Goal: Task Accomplishment & Management: Manage account settings

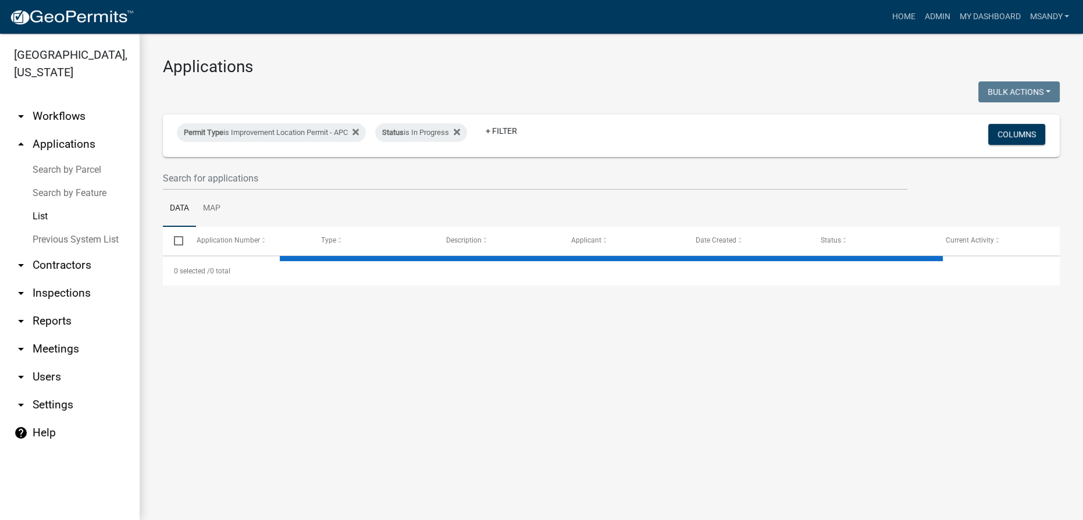
select select "3: 100"
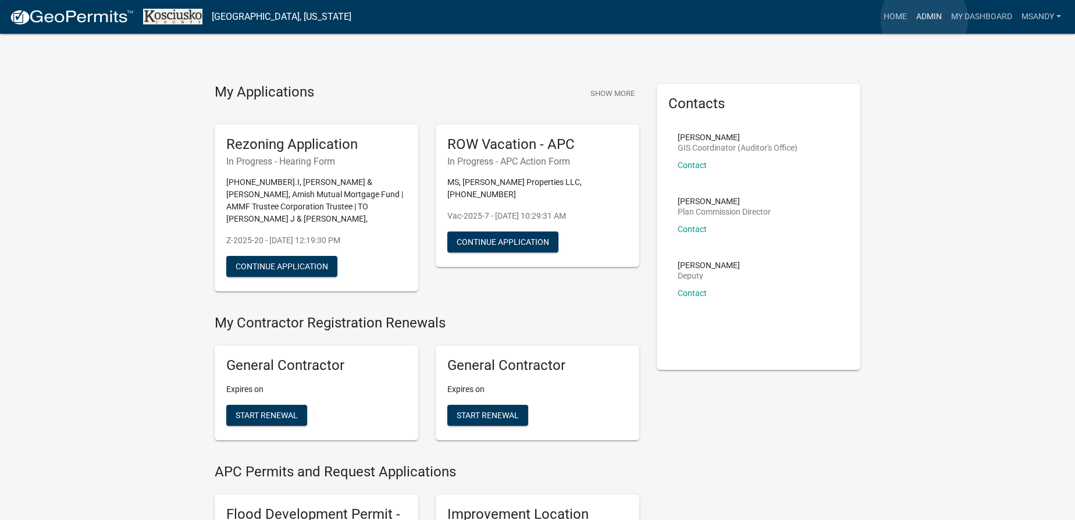
click at [924, 19] on link "Admin" at bounding box center [929, 17] width 35 height 22
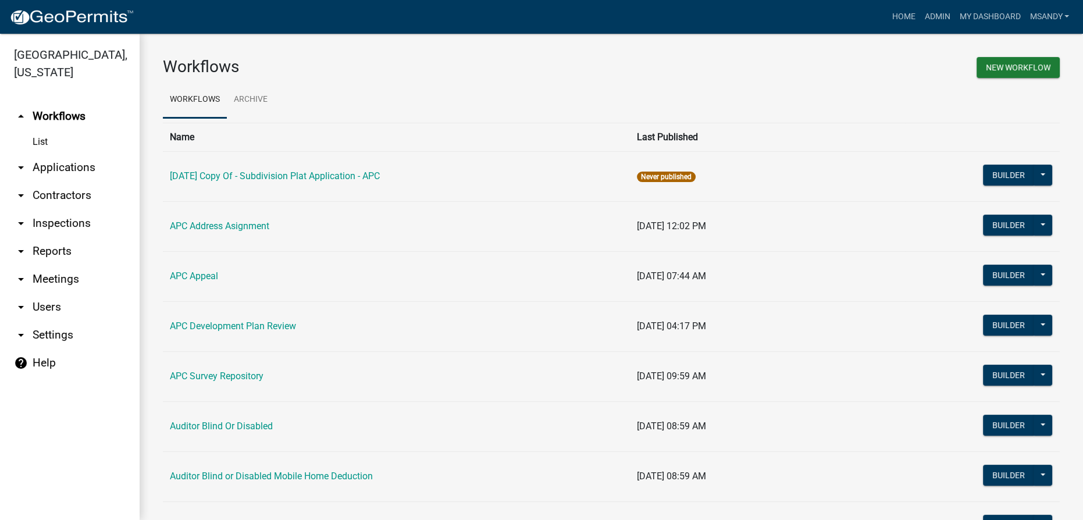
click at [41, 169] on link "arrow_drop_down Applications" at bounding box center [70, 168] width 140 height 28
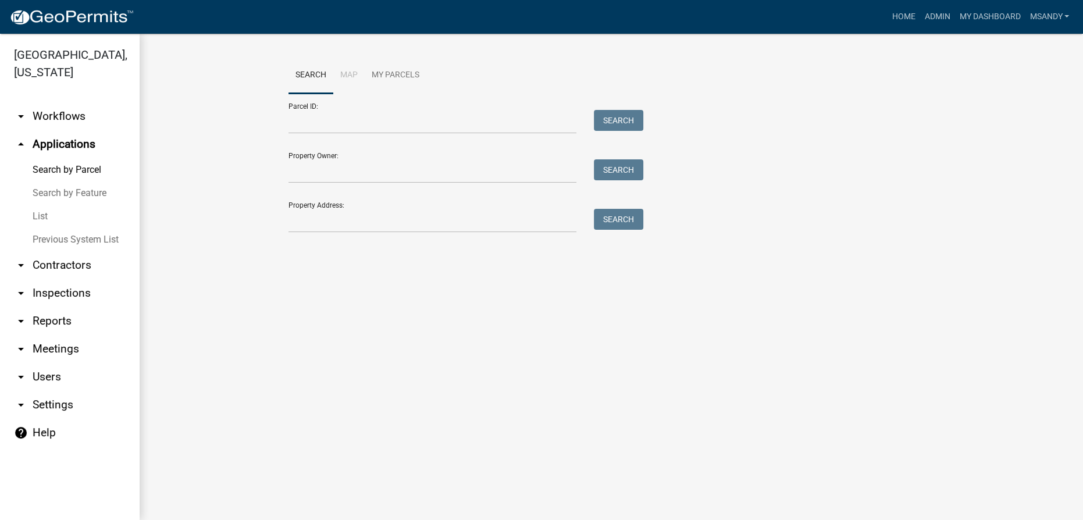
click at [35, 212] on link "List" at bounding box center [70, 216] width 140 height 23
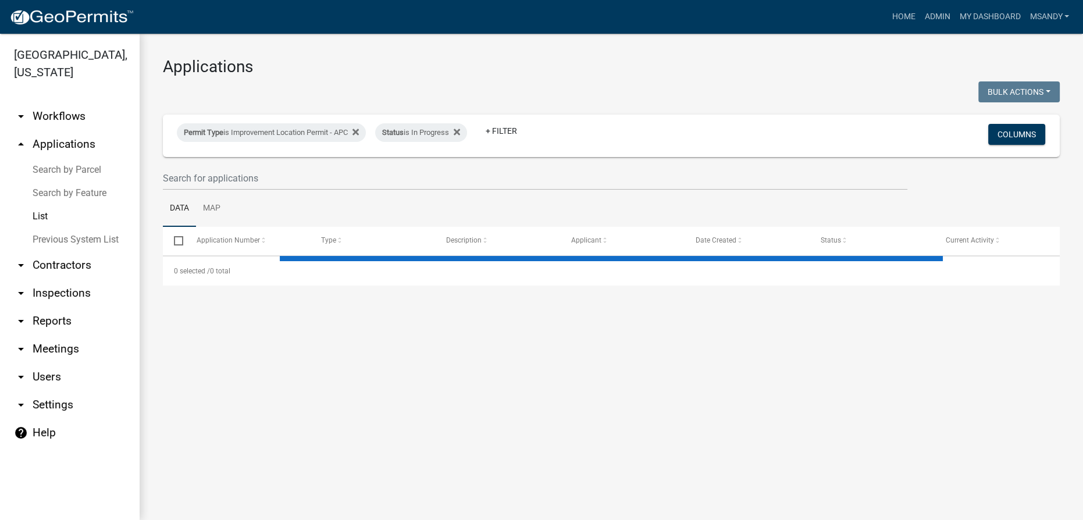
click at [209, 144] on div "Permit Type is Improvement Location Permit - APC Status is In Progress + Filter" at bounding box center [463, 135] width 591 height 30
select select "3: 100"
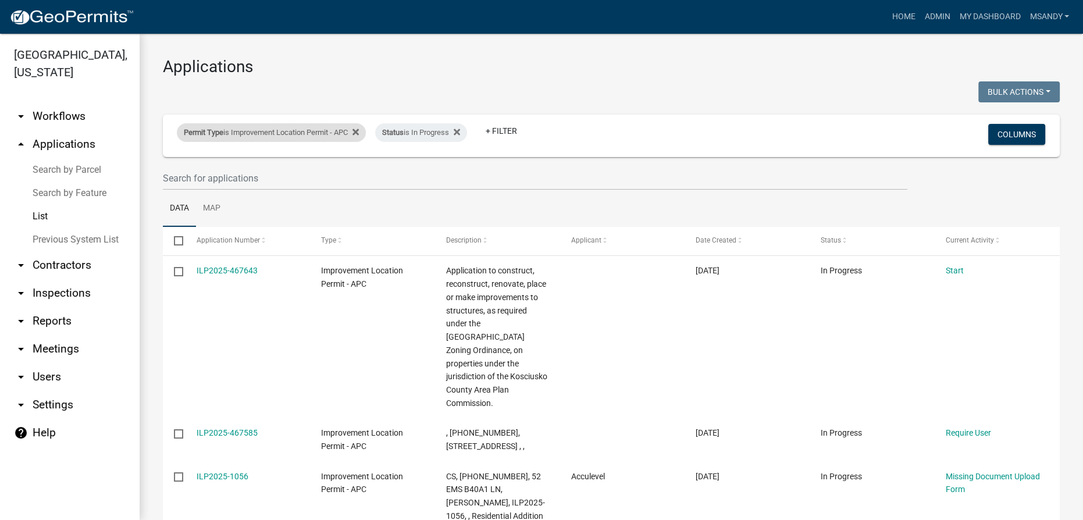
click at [226, 127] on div "Permit Type is Improvement Location Permit - APC" at bounding box center [271, 132] width 189 height 19
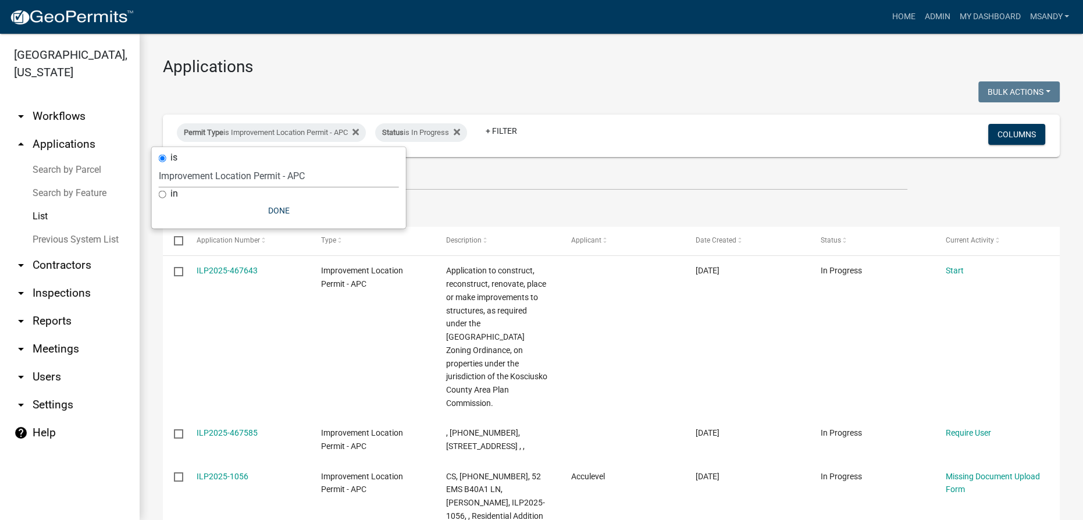
click at [237, 174] on select "Select an option [DATE] Copy Of - Subdivision Plat Application - APC APC Addres…" at bounding box center [279, 176] width 240 height 24
select select "5afa5e72-d482-4b09-b93d-f0d710fc0495"
click at [159, 164] on select "Select an option [DATE] Copy Of - Subdivision Plat Application - APC APC Addres…" at bounding box center [279, 176] width 240 height 24
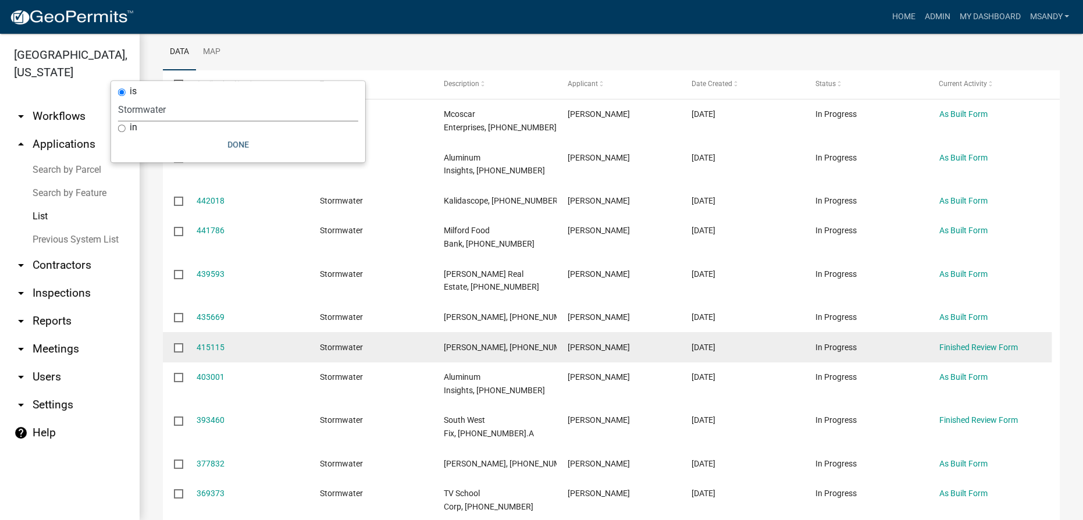
scroll to position [158, 0]
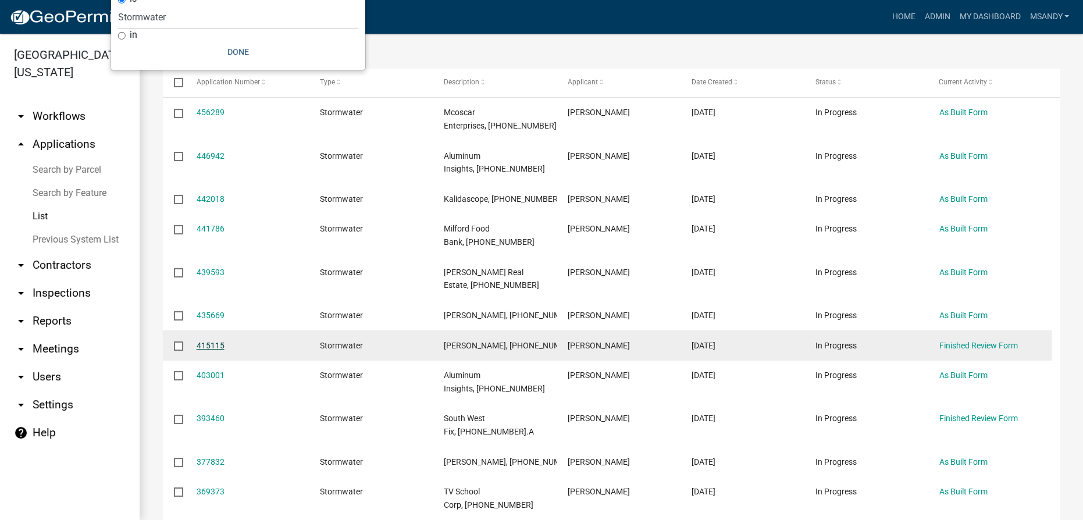
click at [209, 350] on link "415115" at bounding box center [211, 345] width 28 height 9
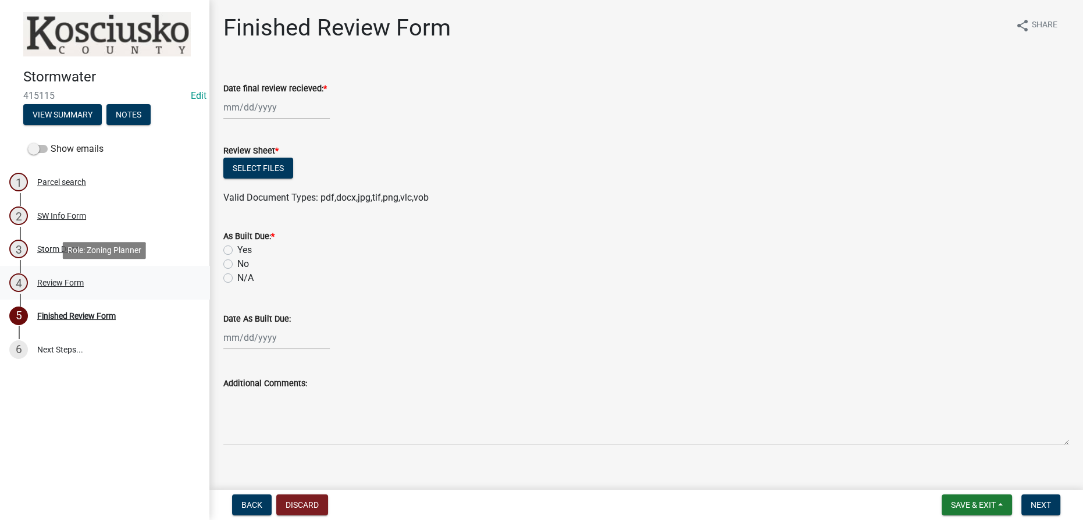
click at [74, 280] on div "Review Form" at bounding box center [60, 283] width 47 height 8
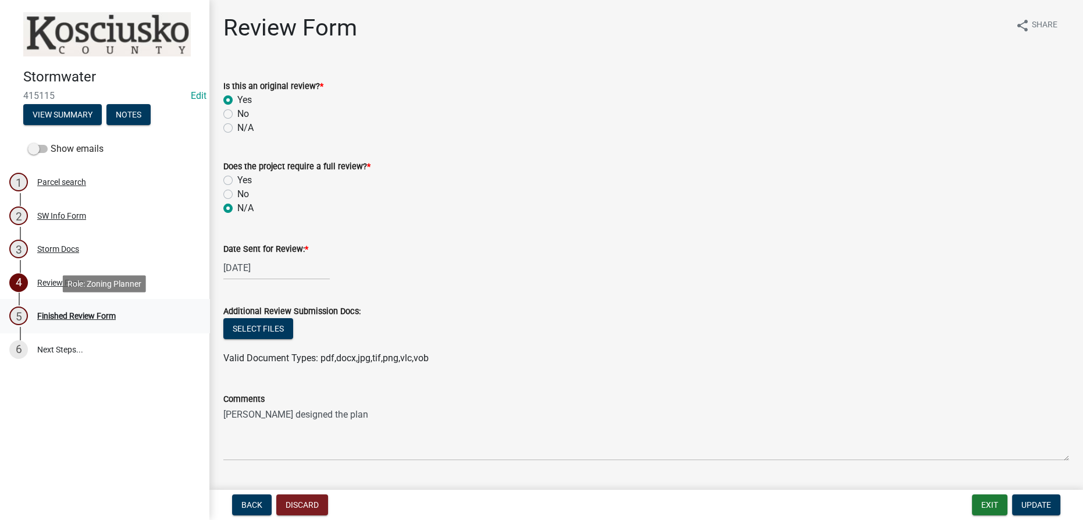
click at [105, 313] on div "Finished Review Form" at bounding box center [76, 316] width 79 height 8
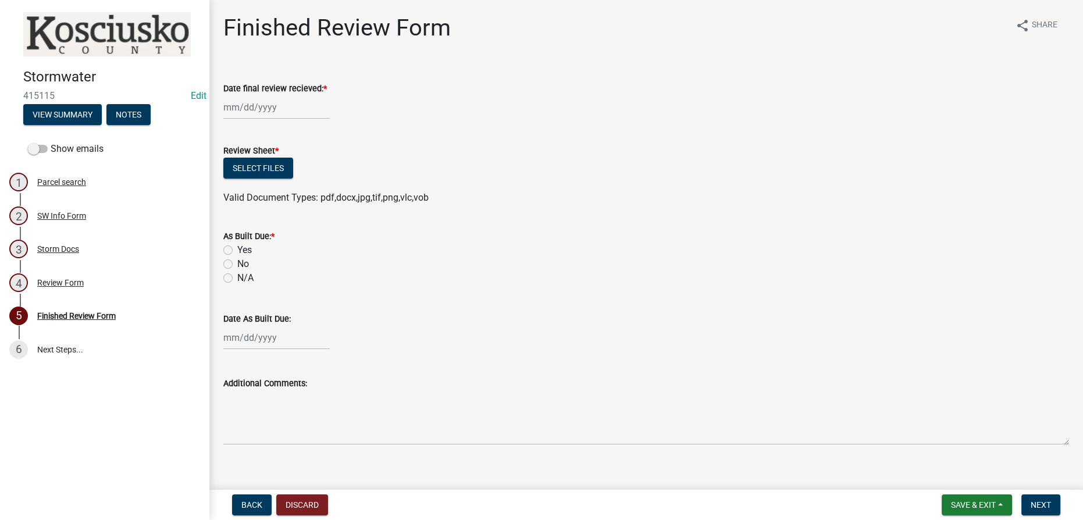
select select "8"
select select "2025"
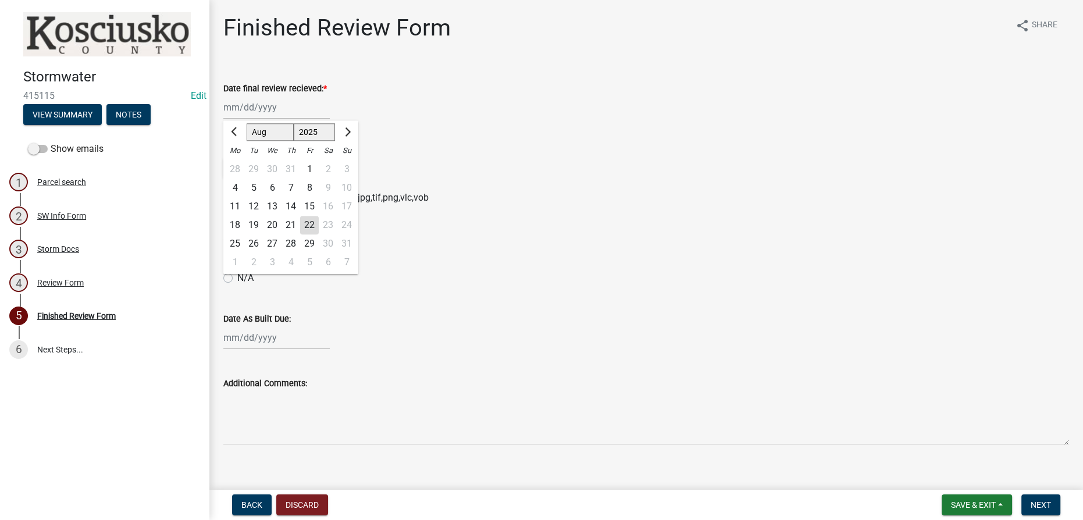
click at [257, 113] on div "[PERSON_NAME] Feb Mar Apr [PERSON_NAME][DATE] Oct Nov [DATE] 1526 1527 1528 152…" at bounding box center [276, 107] width 106 height 24
click at [64, 276] on div "4 Review Form" at bounding box center [99, 282] width 181 height 19
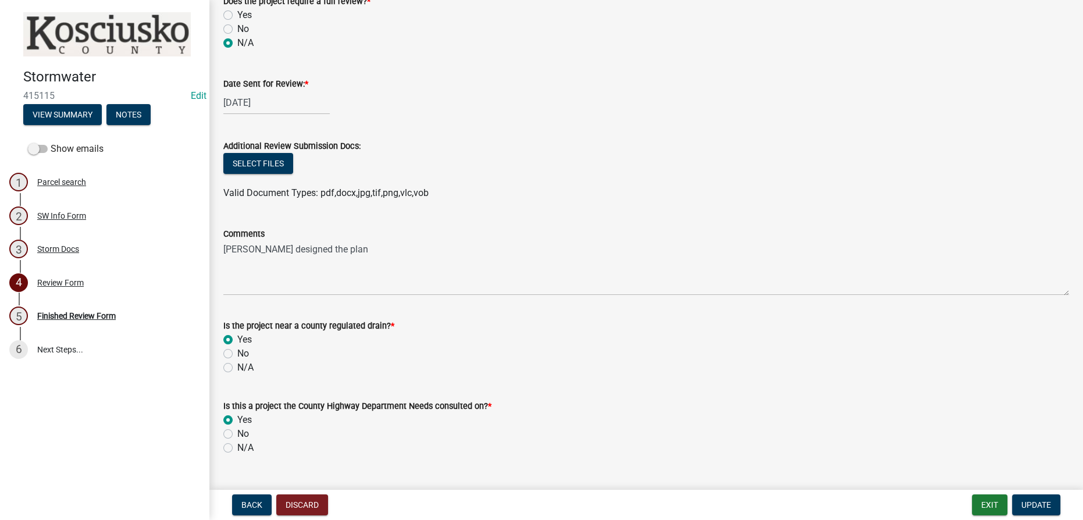
scroll to position [191, 0]
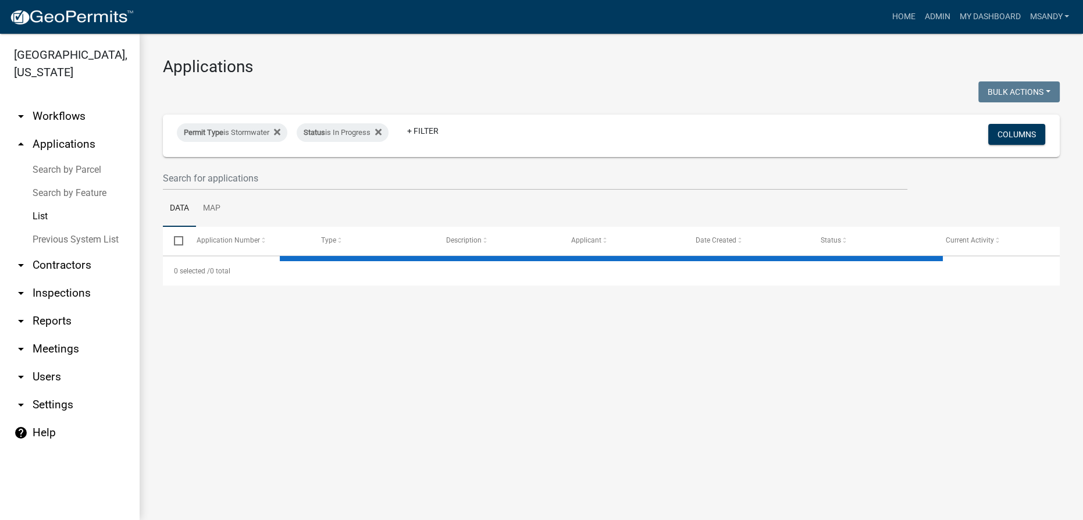
select select "3: 100"
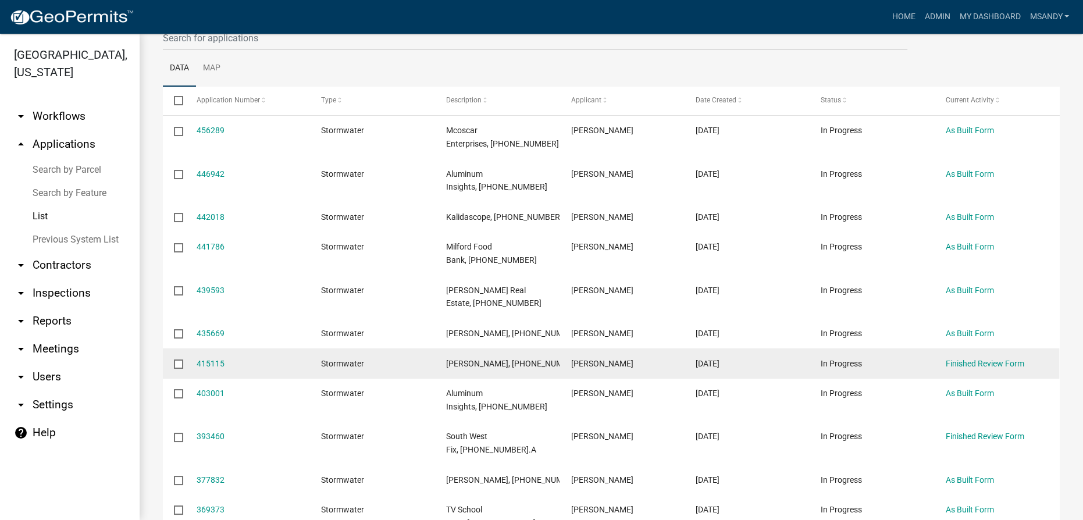
scroll to position [158, 0]
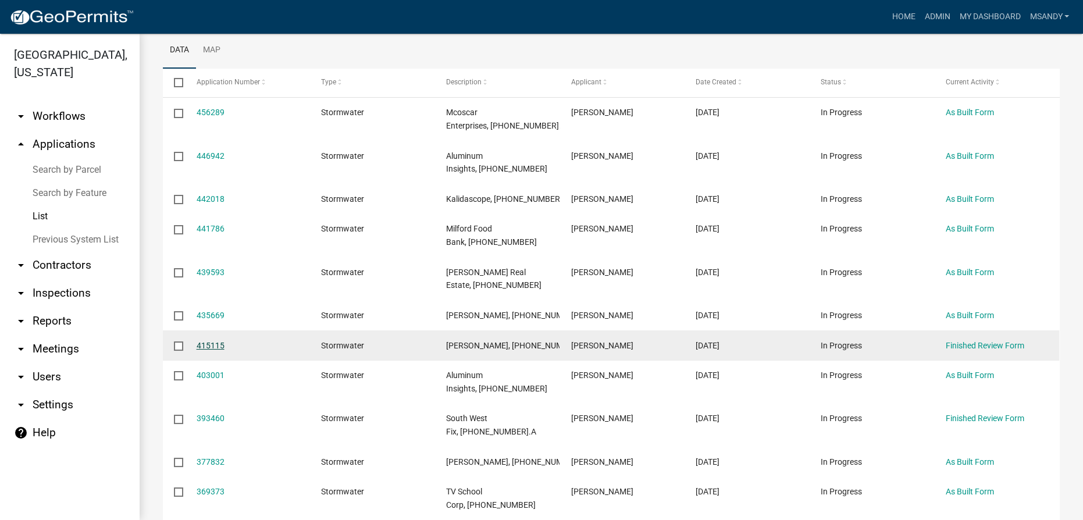
click at [215, 350] on link "415115" at bounding box center [211, 345] width 28 height 9
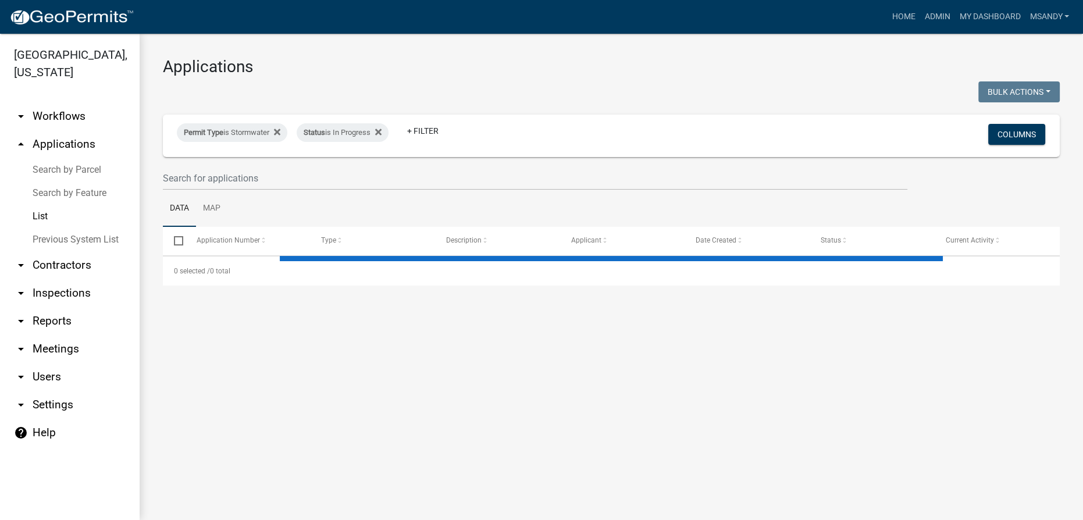
select select "3: 100"
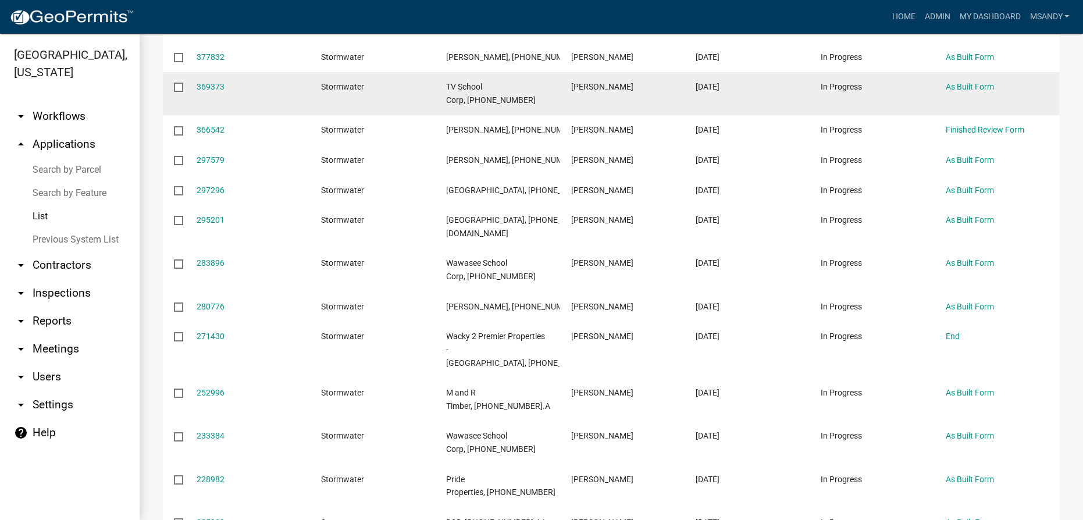
scroll to position [582, 0]
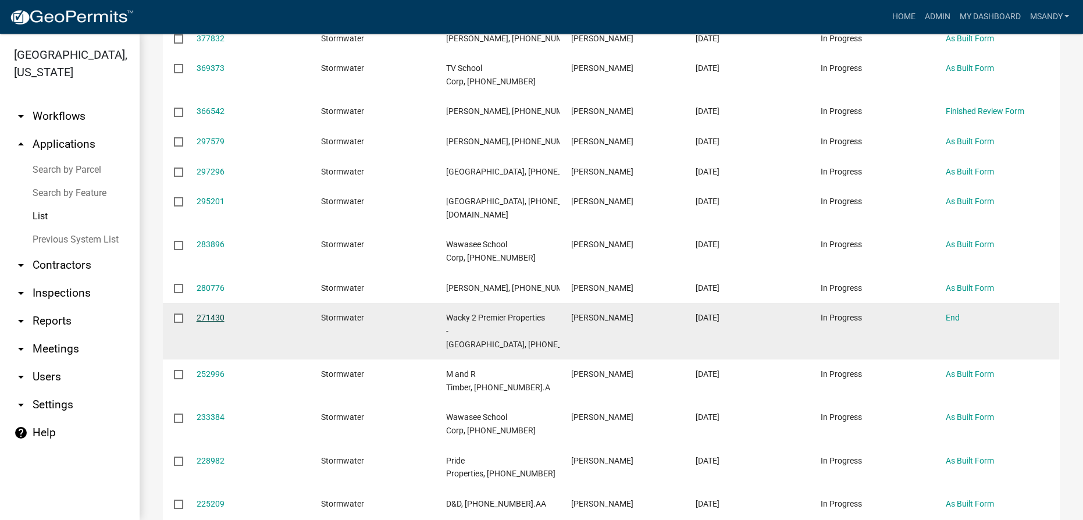
click at [201, 322] on link "271430" at bounding box center [211, 317] width 28 height 9
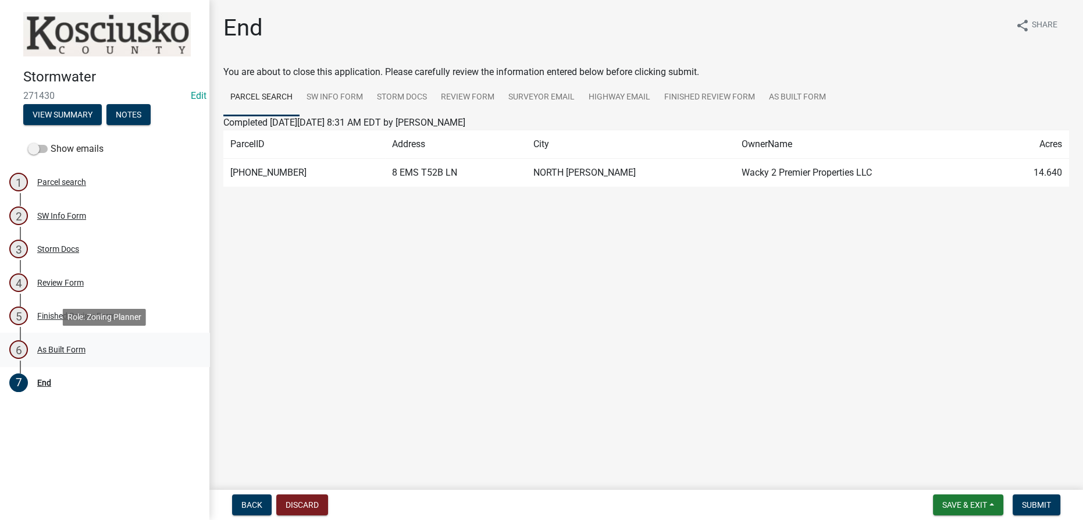
click at [60, 347] on div "As Built Form" at bounding box center [61, 350] width 48 height 8
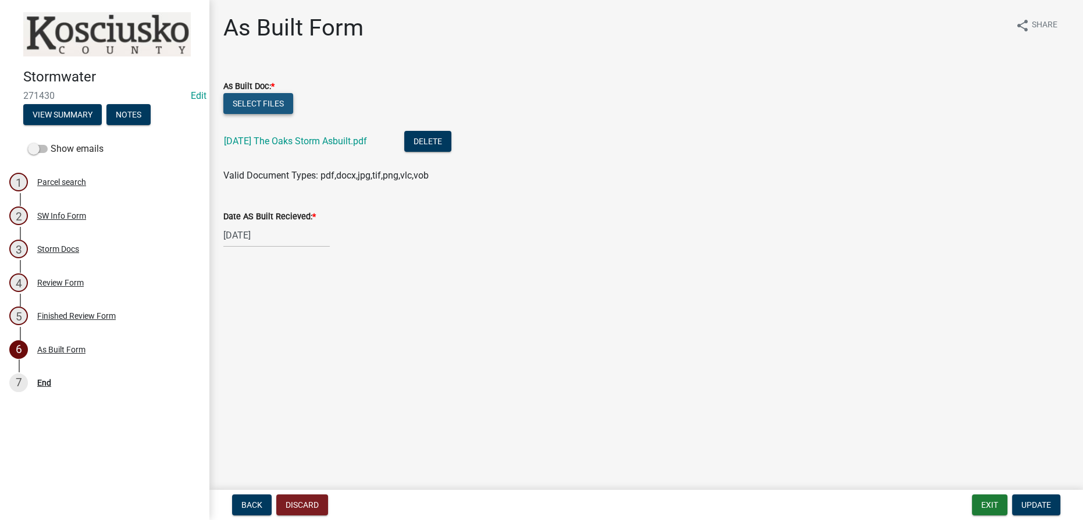
click at [267, 105] on button "Select files" at bounding box center [258, 103] width 70 height 21
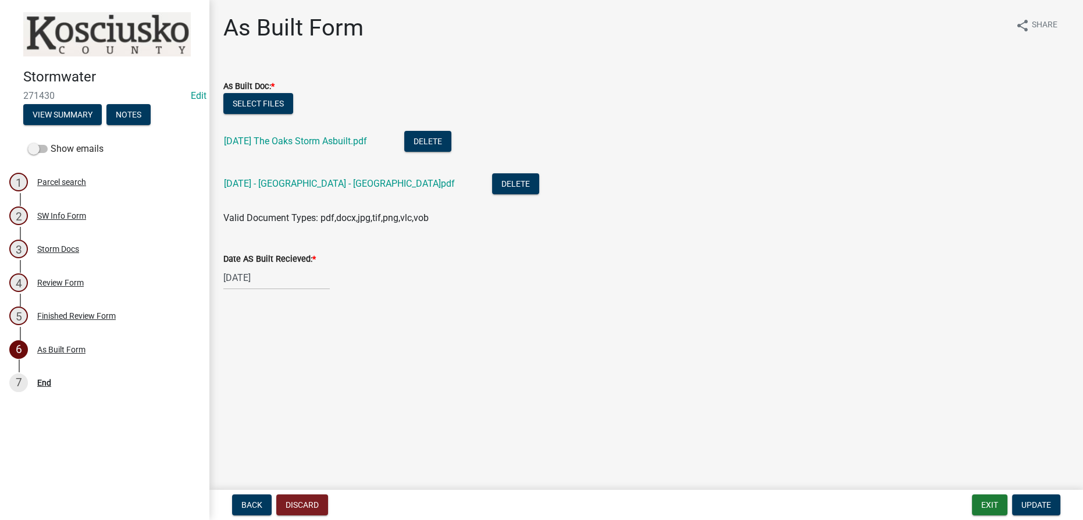
click at [268, 279] on div "07/17/2025" at bounding box center [276, 278] width 106 height 24
select select "7"
select select "2025"
click at [262, 300] on select "Jan Feb Mar Apr May Jun Jul Aug Sep Oct Nov Dec" at bounding box center [270, 302] width 47 height 17
select select "8"
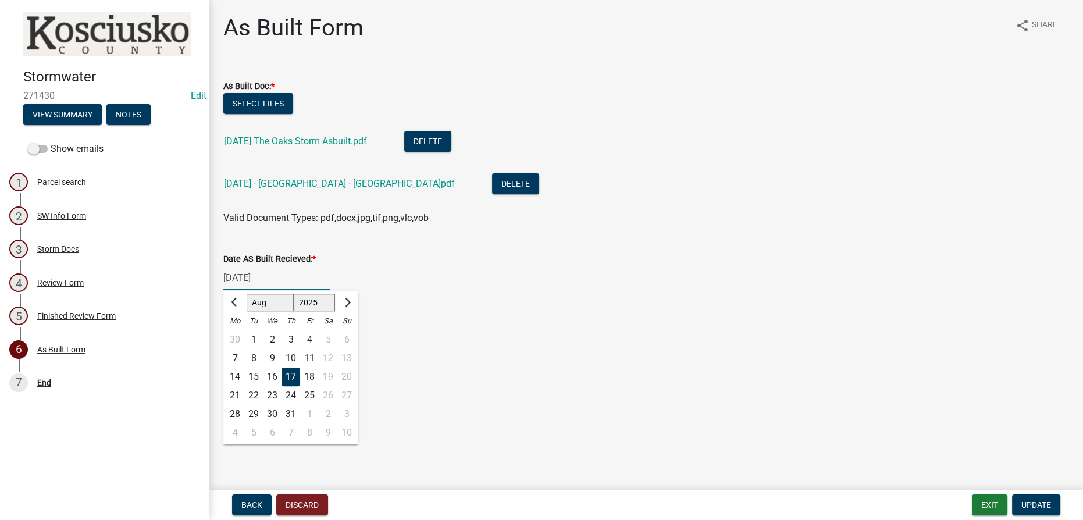
click at [247, 294] on select "Jan Feb Mar Apr May Jun Jul Aug Sep Oct Nov Dec" at bounding box center [270, 302] width 47 height 17
click at [291, 394] on div "21" at bounding box center [291, 395] width 19 height 19
type input "[DATE]"
click at [1041, 499] on button "Update" at bounding box center [1036, 504] width 48 height 21
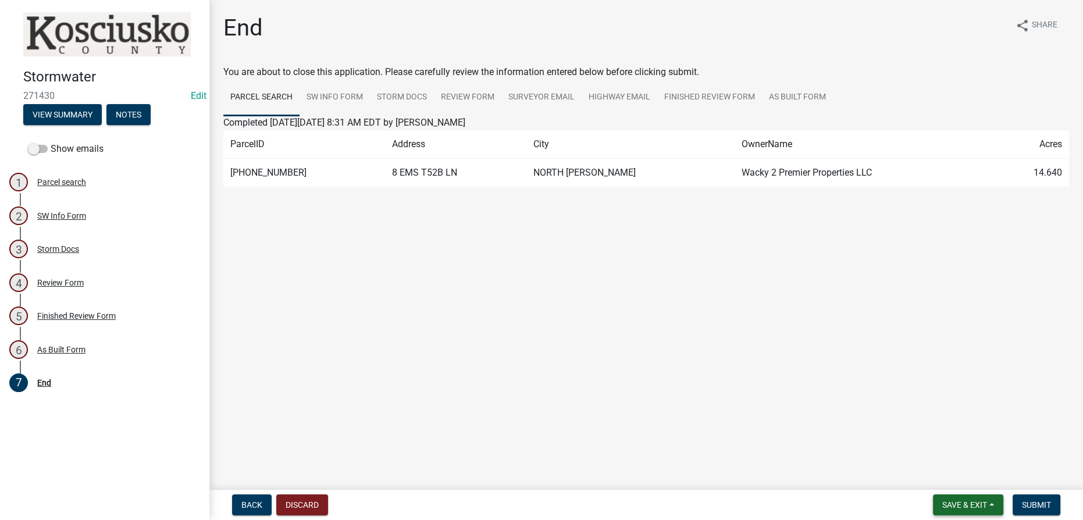
click at [971, 505] on span "Save & Exit" at bounding box center [964, 504] width 45 height 9
click at [944, 472] on button "Save & Exit" at bounding box center [956, 475] width 93 height 28
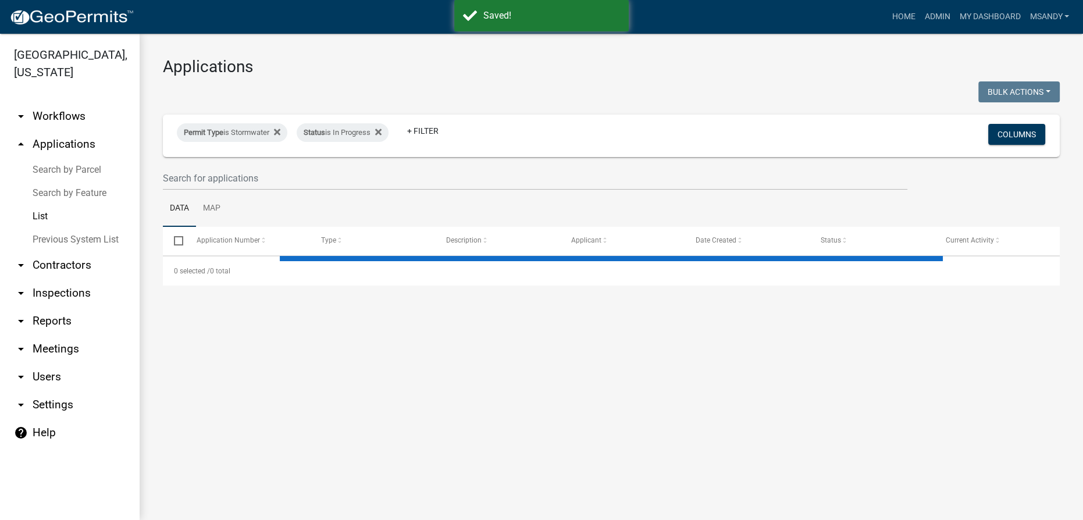
select select "3: 100"
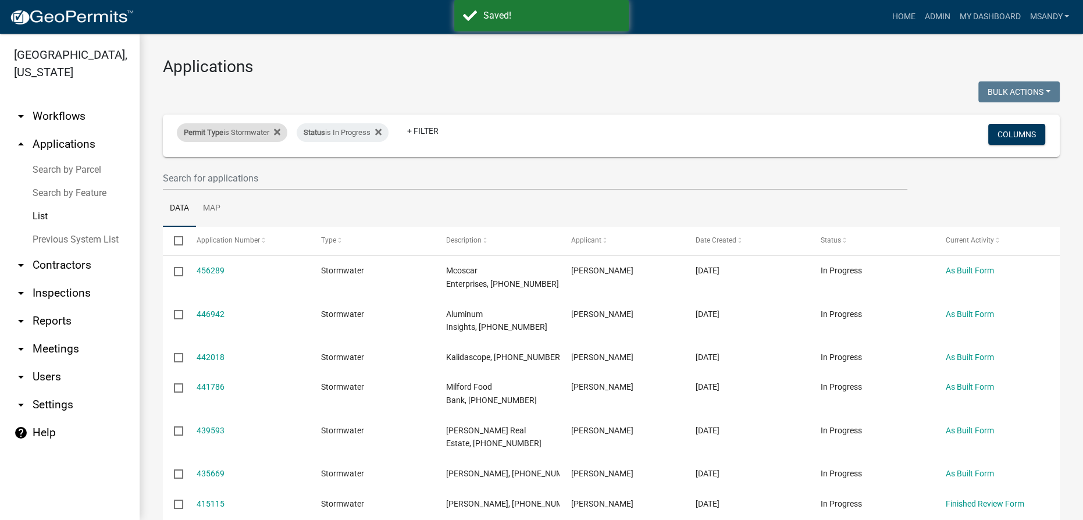
click at [218, 133] on span "Permit Type" at bounding box center [204, 132] width 40 height 9
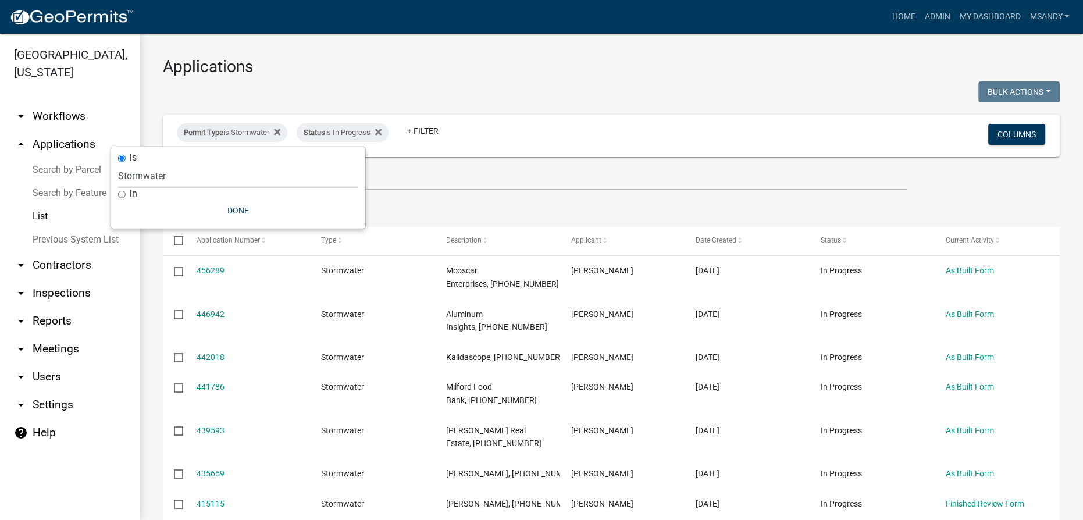
click at [227, 182] on select "Select an option 6 27 2024 Copy Of - Subdivision Plat Application - APC APC Add…" at bounding box center [238, 176] width 240 height 24
select select "06555e07-7e79-4569-9f73-610b83aead0f"
click at [152, 164] on select "Select an option 6 27 2024 Copy Of - Subdivision Plat Application - APC APC Add…" at bounding box center [238, 176] width 240 height 24
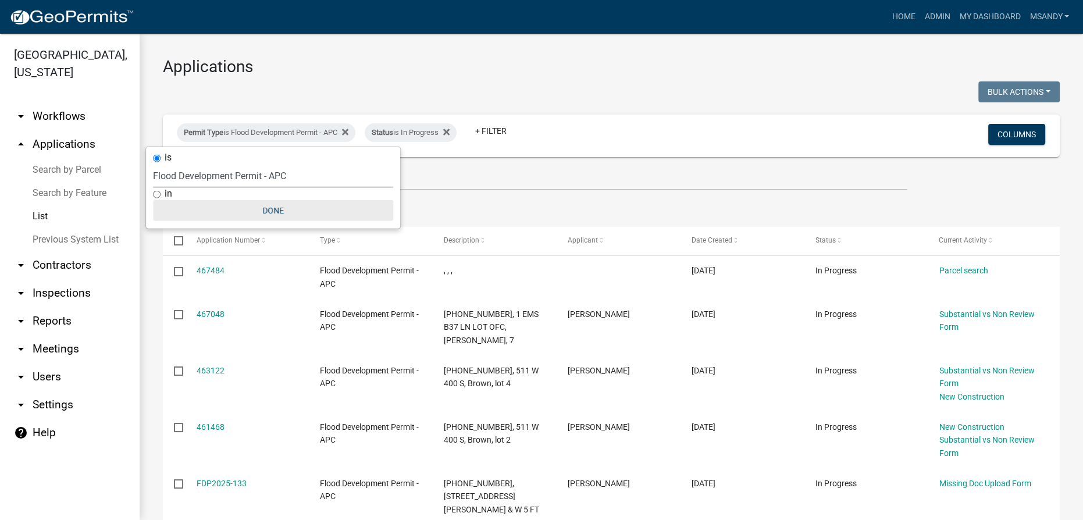
click at [273, 213] on button "Done" at bounding box center [273, 210] width 240 height 21
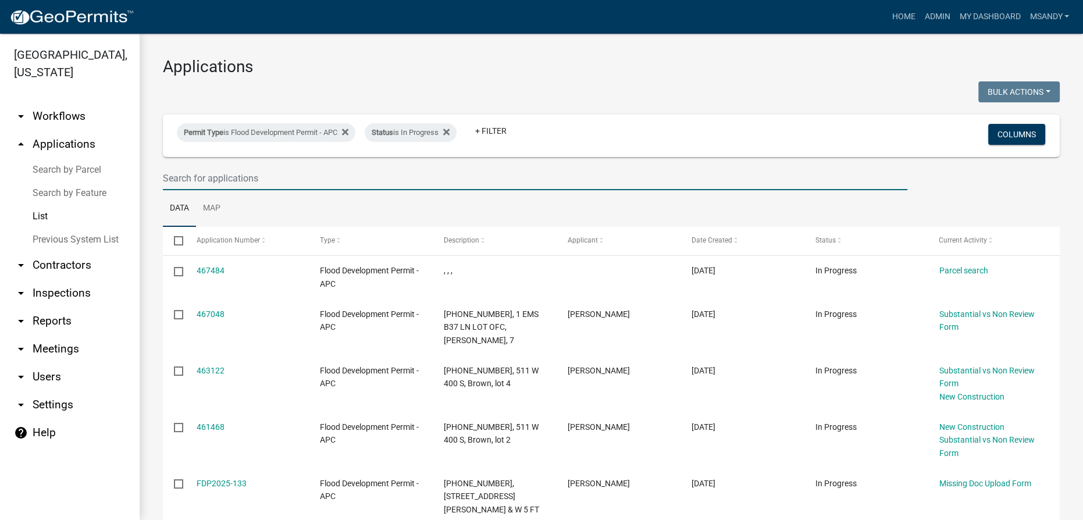
click at [402, 186] on input "text" at bounding box center [535, 178] width 745 height 24
type input "stahl"
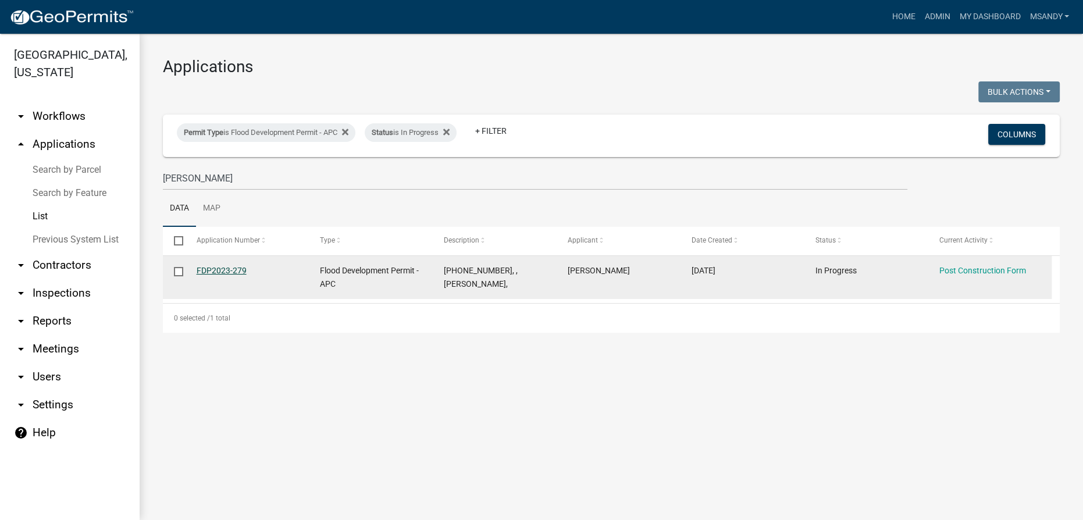
click at [208, 272] on link "FDP2023-279" at bounding box center [222, 270] width 50 height 9
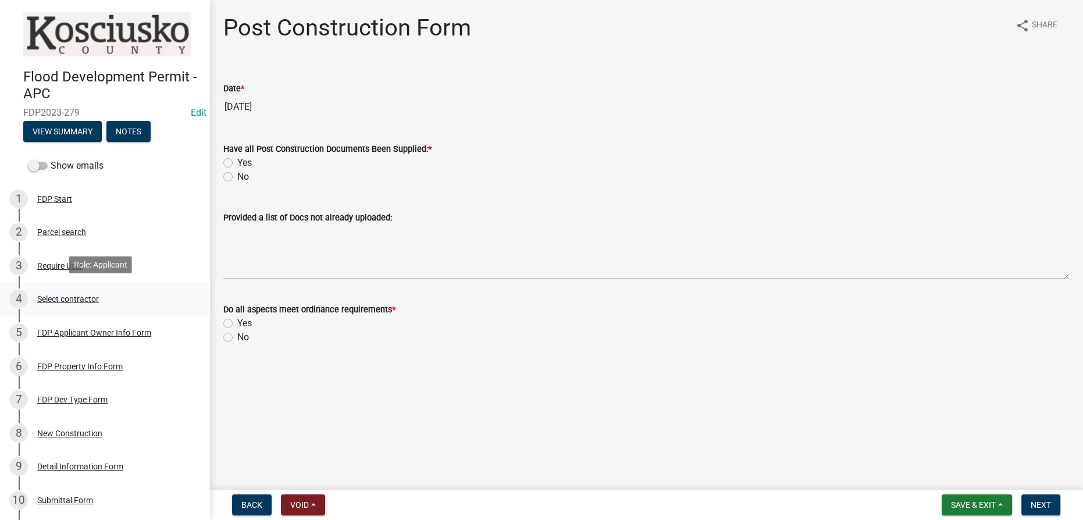
click at [56, 299] on div "Select contractor" at bounding box center [68, 299] width 62 height 8
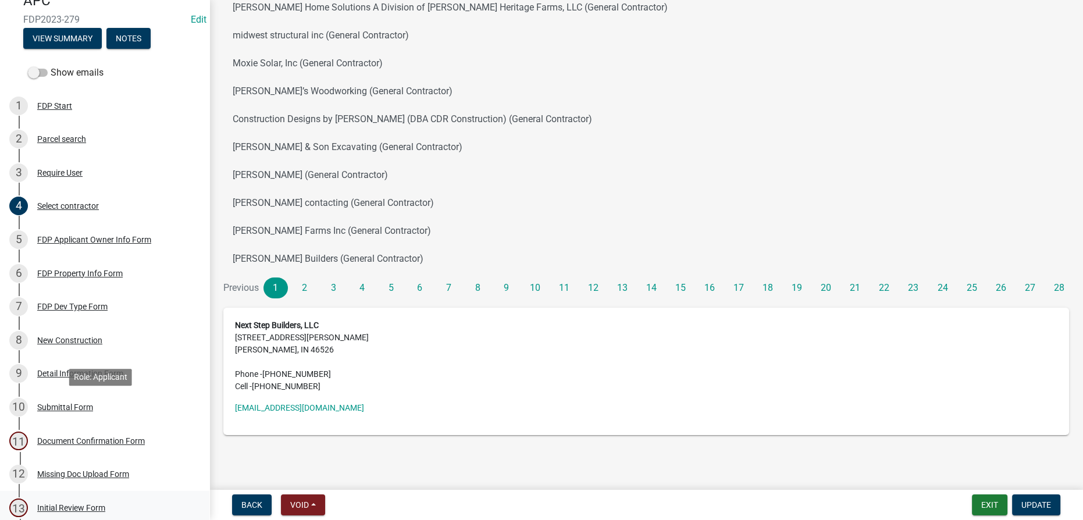
scroll to position [211, 0]
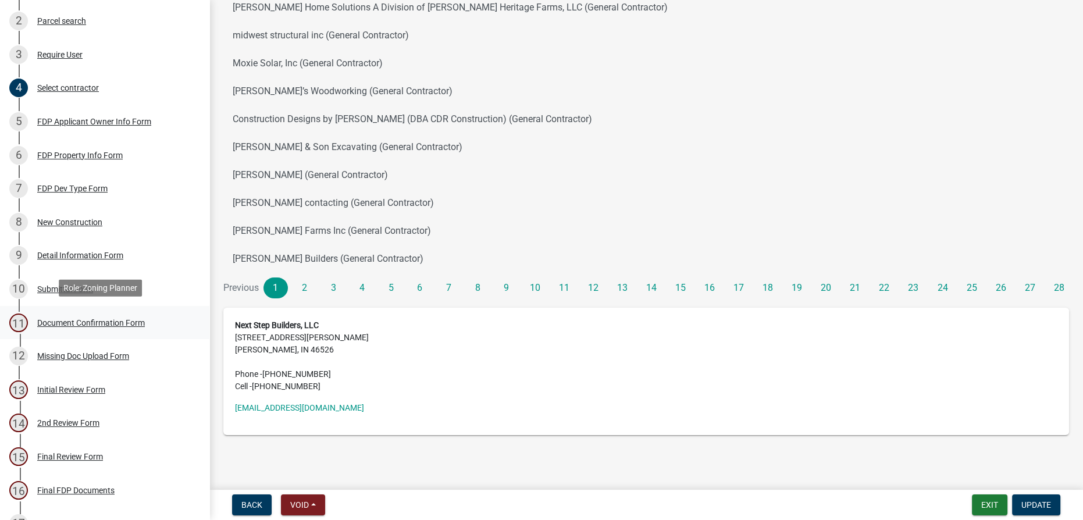
click at [58, 320] on div "Document Confirmation Form" at bounding box center [91, 323] width 108 height 8
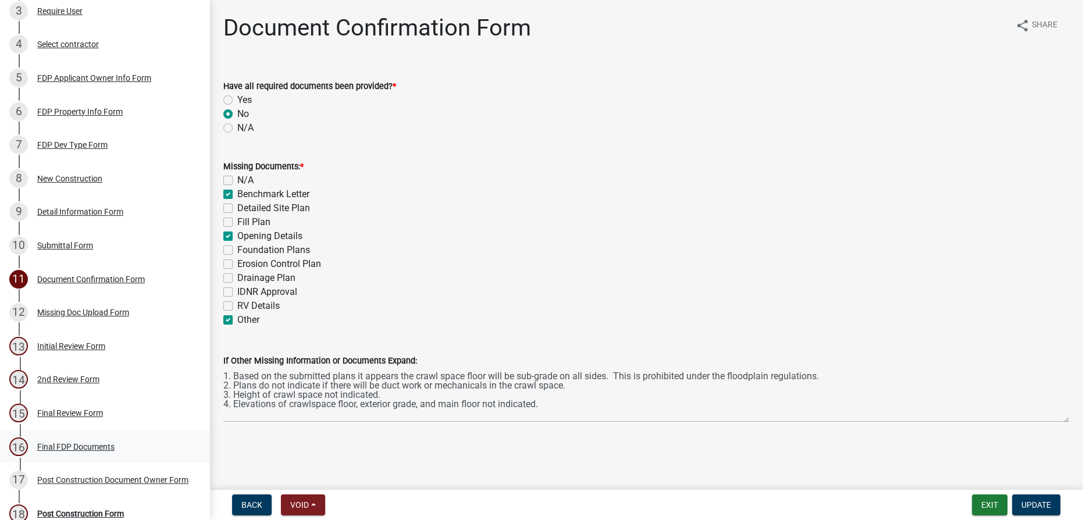
scroll to position [301, 0]
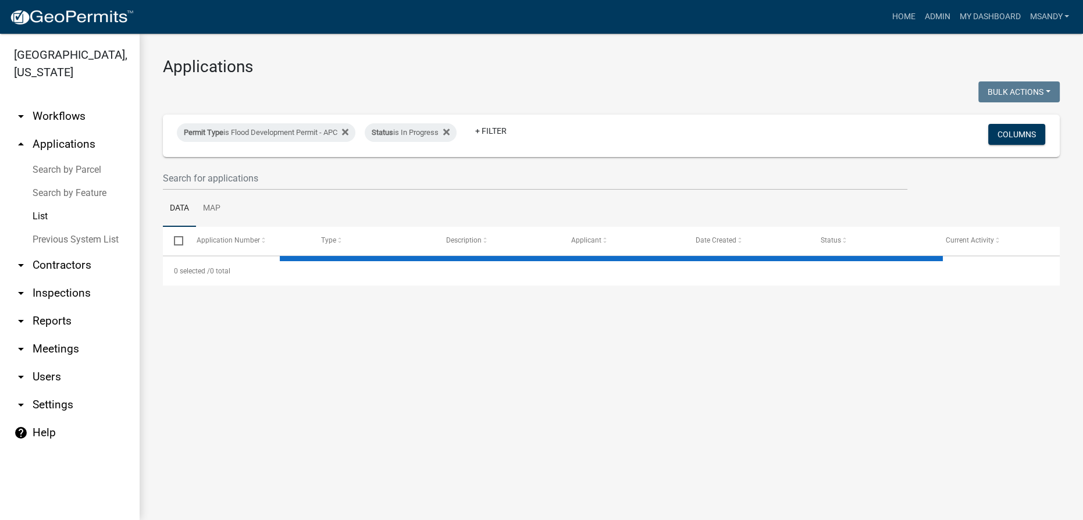
select select "3: 100"
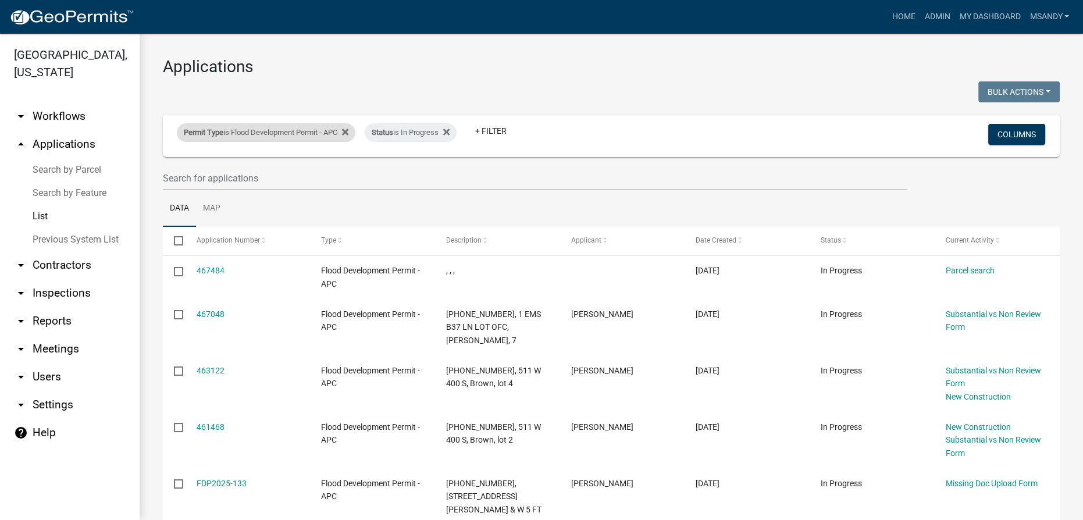
click at [257, 137] on div "Permit Type is Flood Development Permit - APC" at bounding box center [266, 132] width 179 height 19
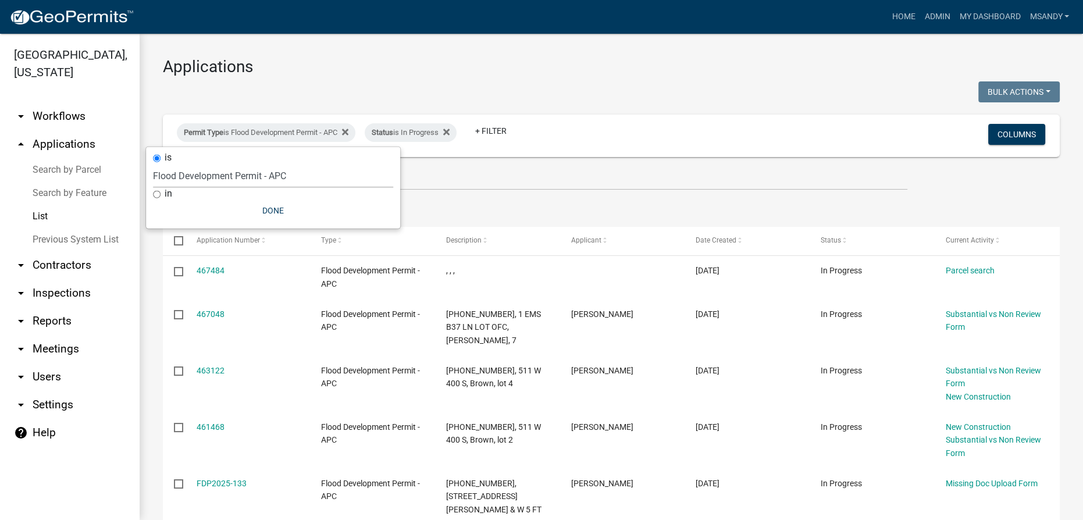
click at [253, 173] on select "Select an option 6 27 2024 Copy Of - Subdivision Plat Application - APC APC Add…" at bounding box center [273, 176] width 240 height 24
select select "a2c991f8-68ce-43d3-971c-57015753063b"
click at [158, 164] on select "Select an option 6 27 2024 Copy Of - Subdivision Plat Application - APC APC Add…" at bounding box center [273, 176] width 240 height 24
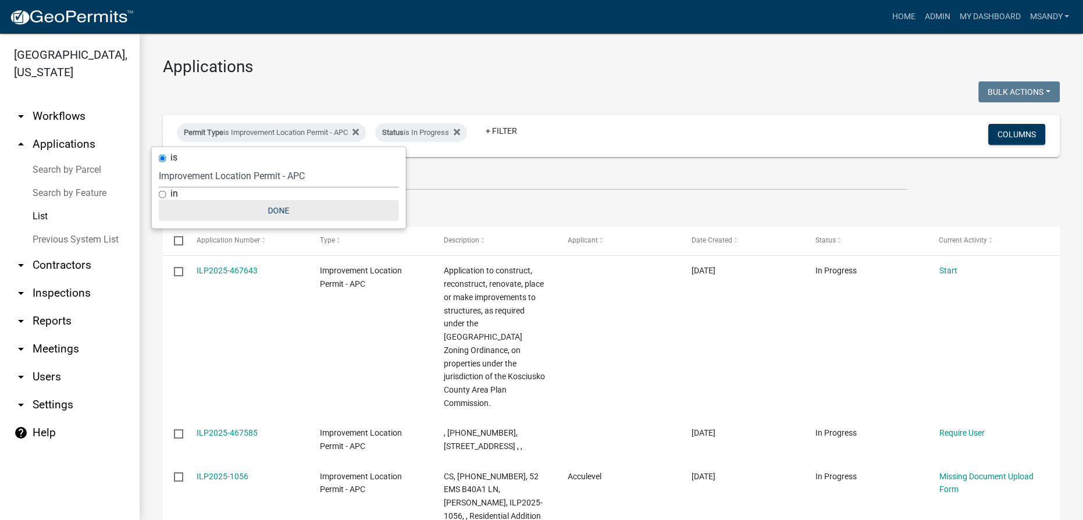
click at [277, 206] on button "Done" at bounding box center [279, 210] width 240 height 21
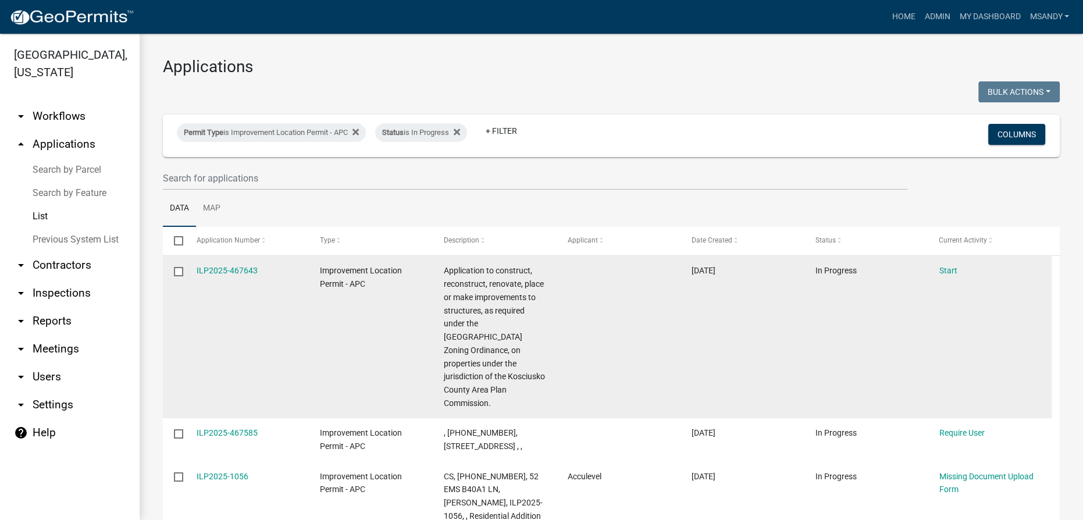
click at [180, 275] on input "checkbox" at bounding box center [178, 271] width 8 height 8
checkbox input "true"
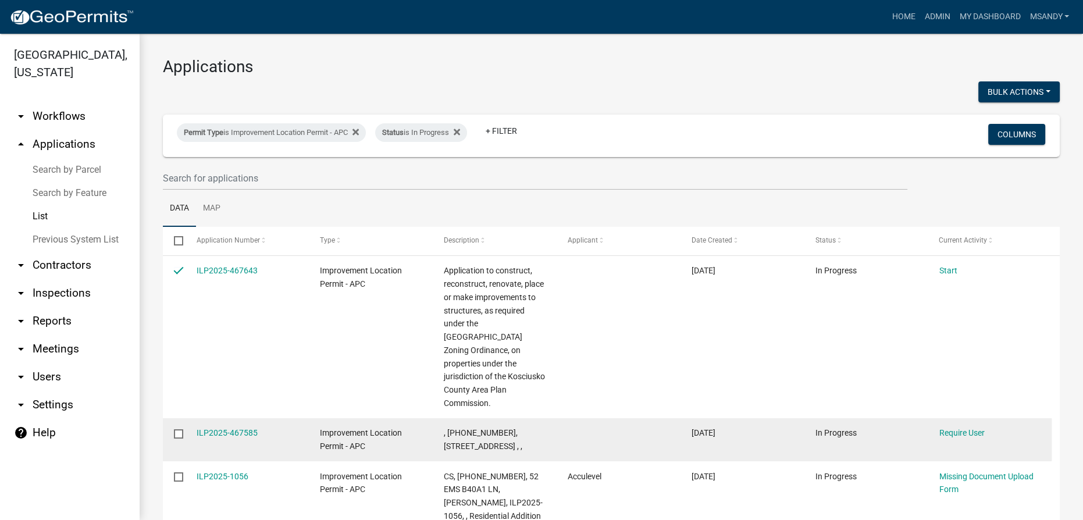
click at [178, 429] on input "checkbox" at bounding box center [178, 433] width 8 height 8
checkbox input "true"
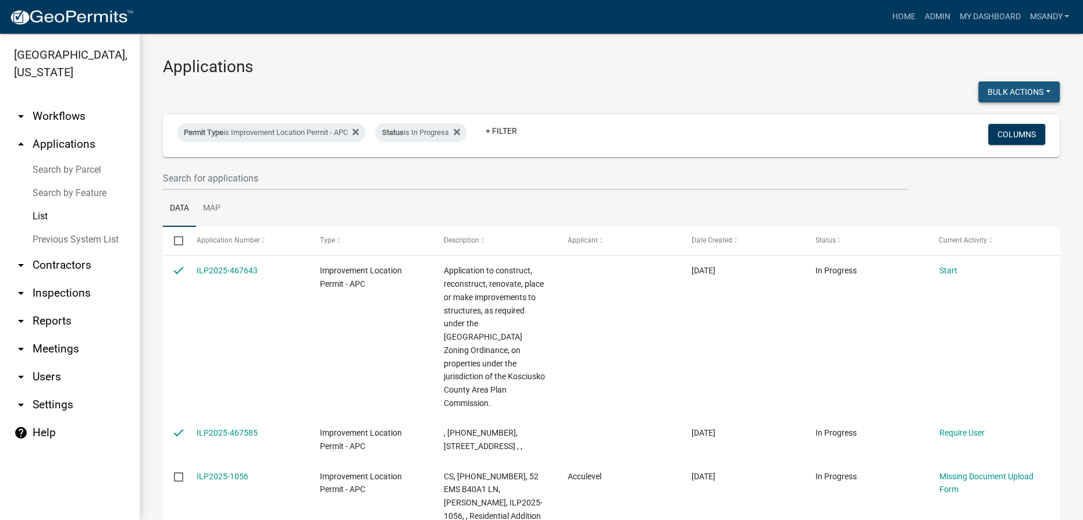
click at [1032, 87] on button "Bulk Actions" at bounding box center [1018, 91] width 81 height 21
click at [980, 126] on button "Void" at bounding box center [1013, 122] width 93 height 28
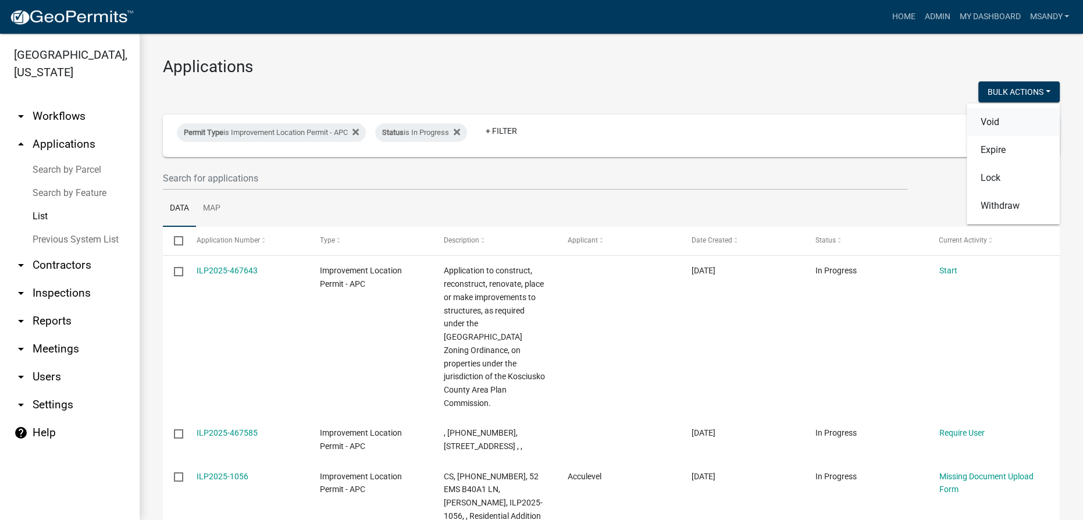
checkbox input "false"
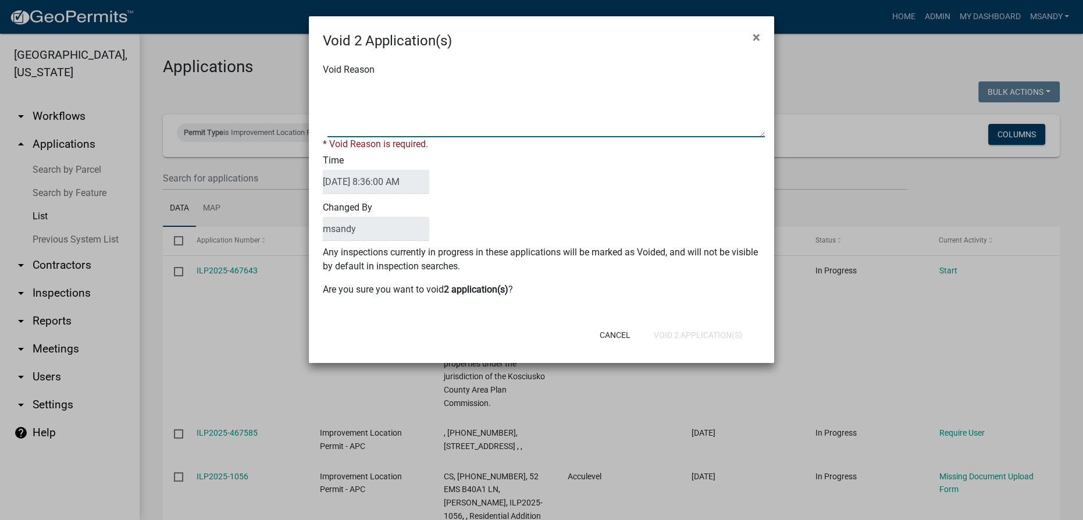
click at [412, 81] on textarea "Void Reason" at bounding box center [545, 108] width 437 height 58
type textarea "Incomplete"
click at [717, 331] on button "Void 2 Application(s)" at bounding box center [698, 335] width 107 height 21
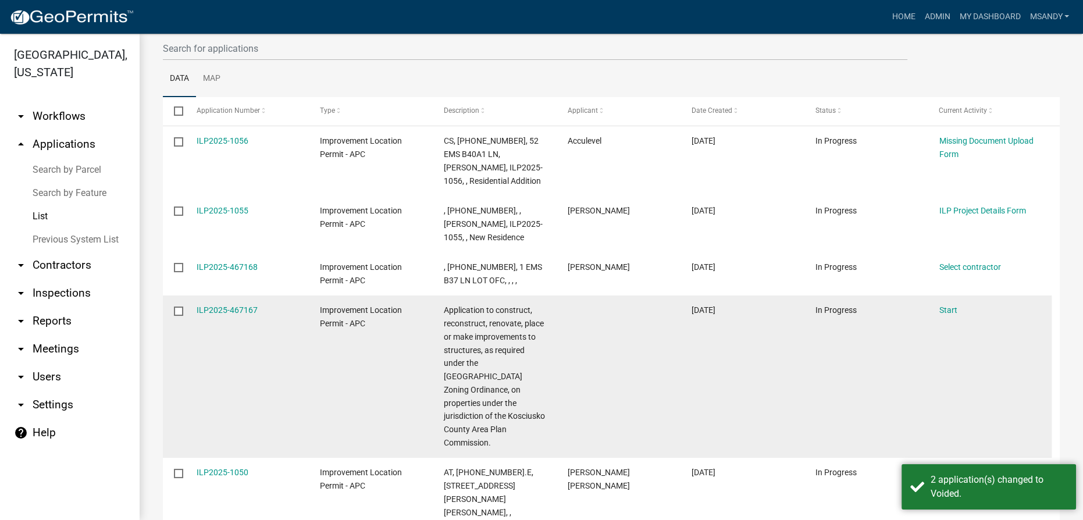
scroll to position [158, 0]
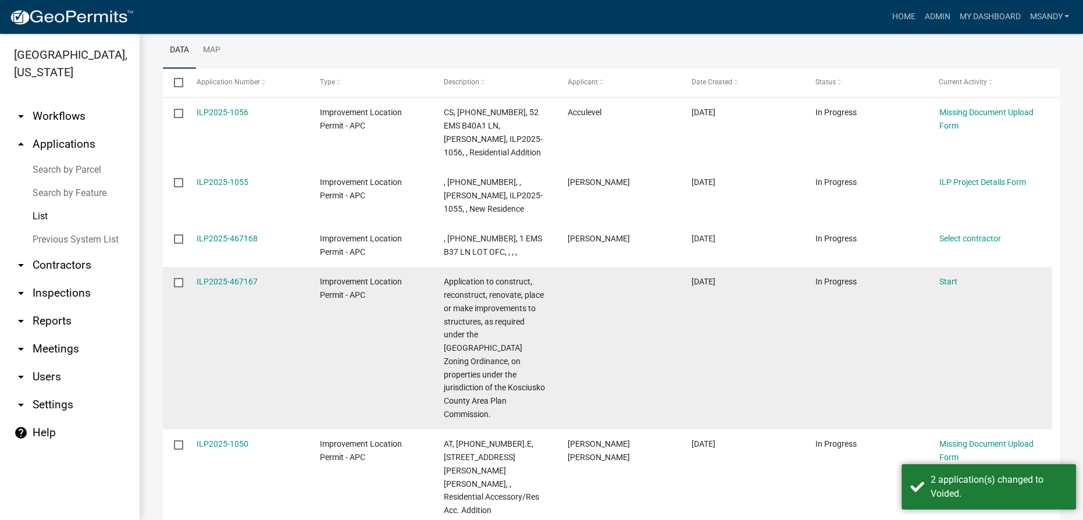
click at [181, 279] on input "checkbox" at bounding box center [178, 282] width 8 height 8
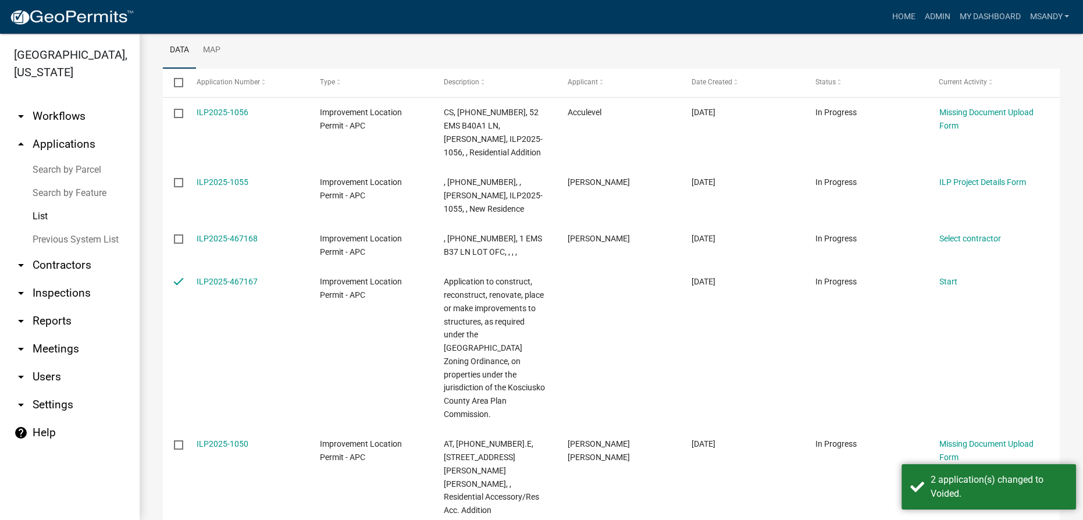
scroll to position [0, 0]
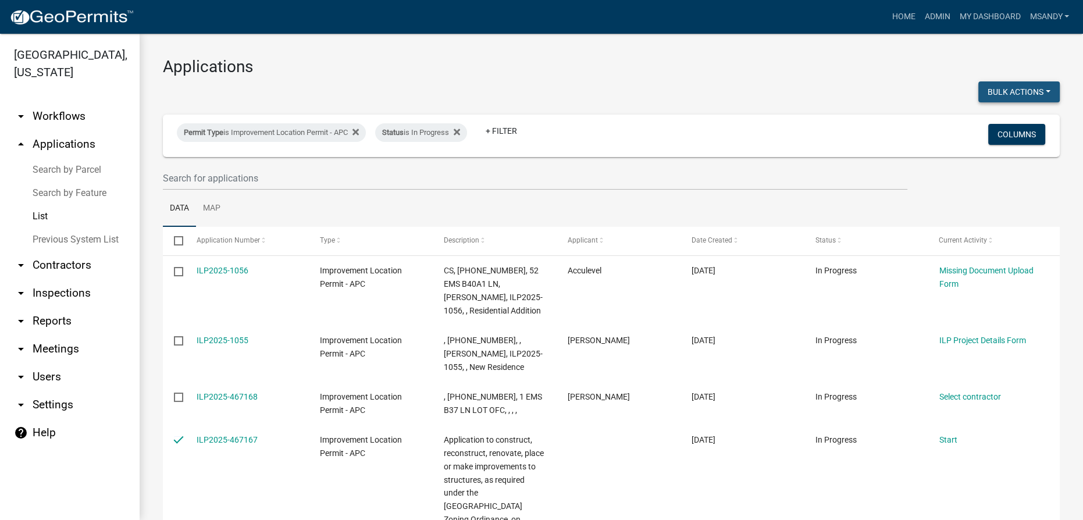
click at [984, 89] on button "Bulk Actions" at bounding box center [1018, 91] width 81 height 21
click at [978, 119] on button "Void" at bounding box center [1013, 122] width 93 height 28
checkbox input "false"
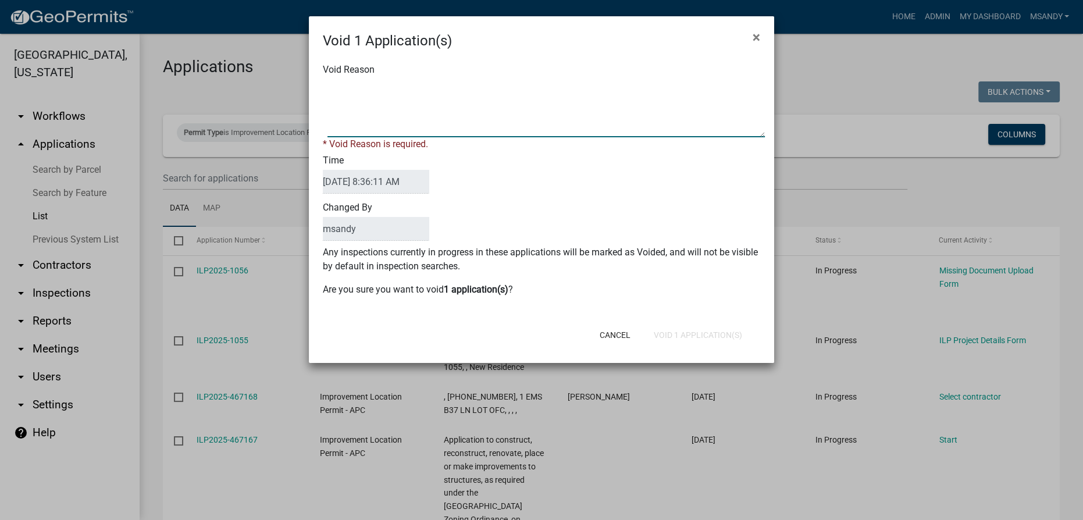
click at [546, 115] on textarea "Void Reason" at bounding box center [545, 108] width 437 height 58
type textarea "Incomplete"
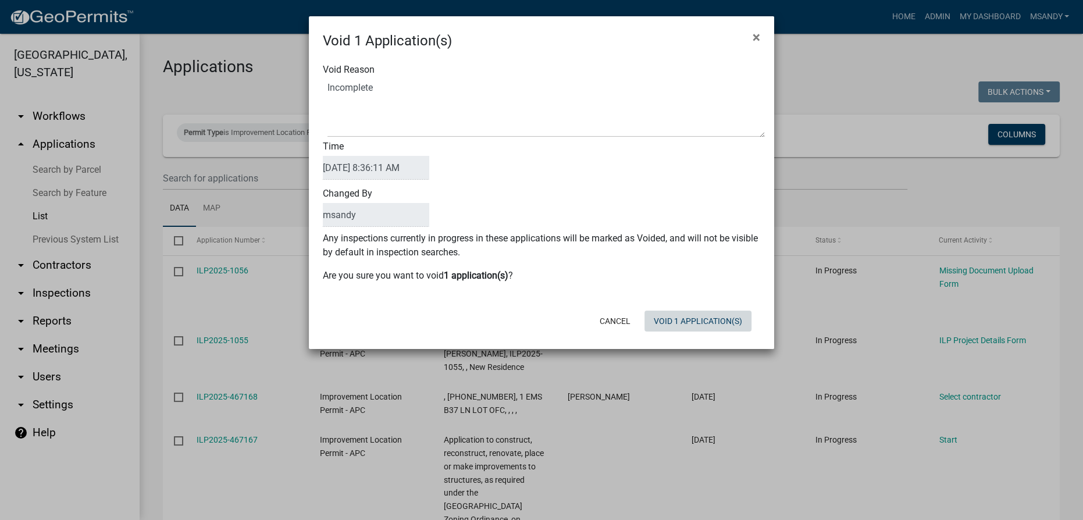
click at [694, 329] on button "Void 1 Application(s)" at bounding box center [698, 321] width 107 height 21
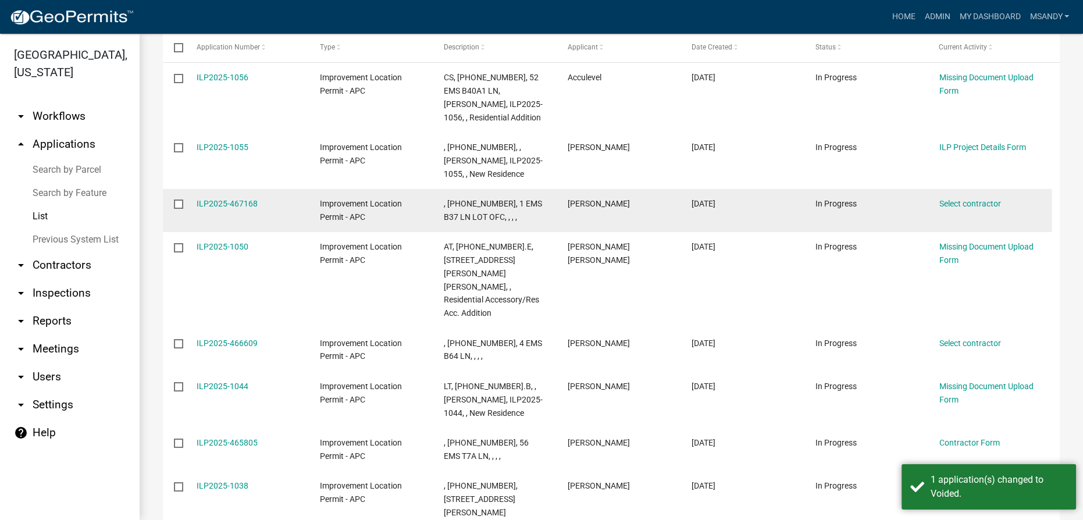
scroll to position [211, 0]
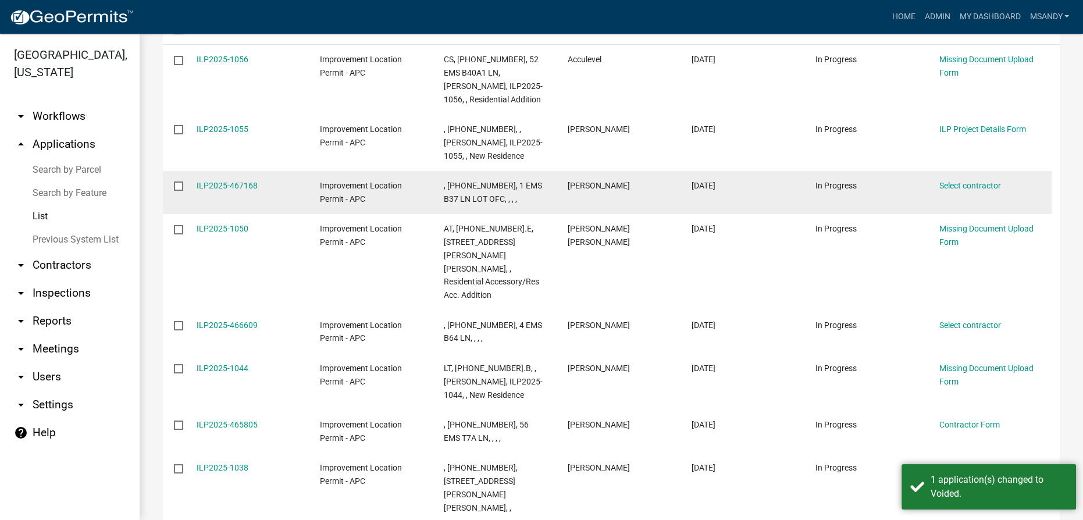
click at [176, 186] on input "checkbox" at bounding box center [178, 185] width 8 height 8
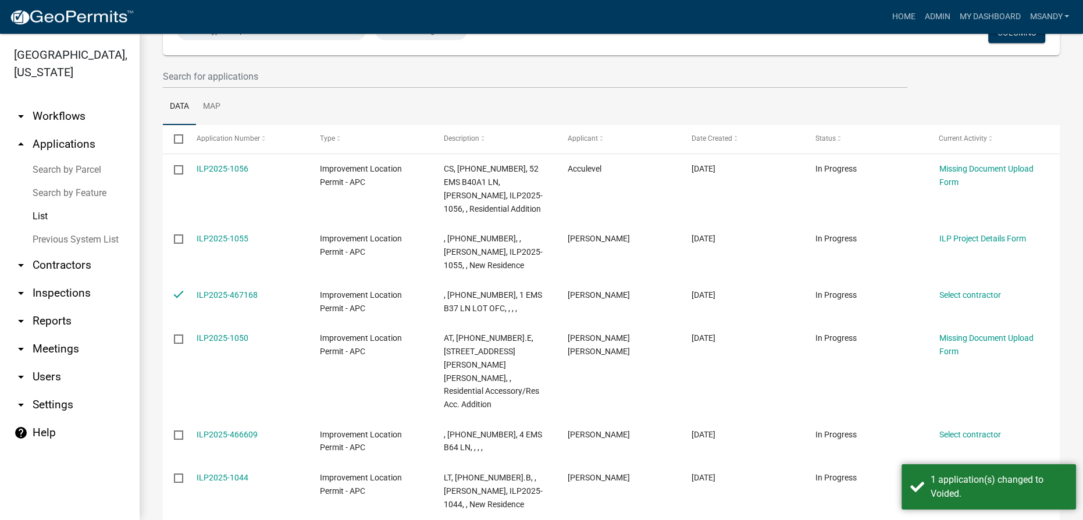
scroll to position [0, 0]
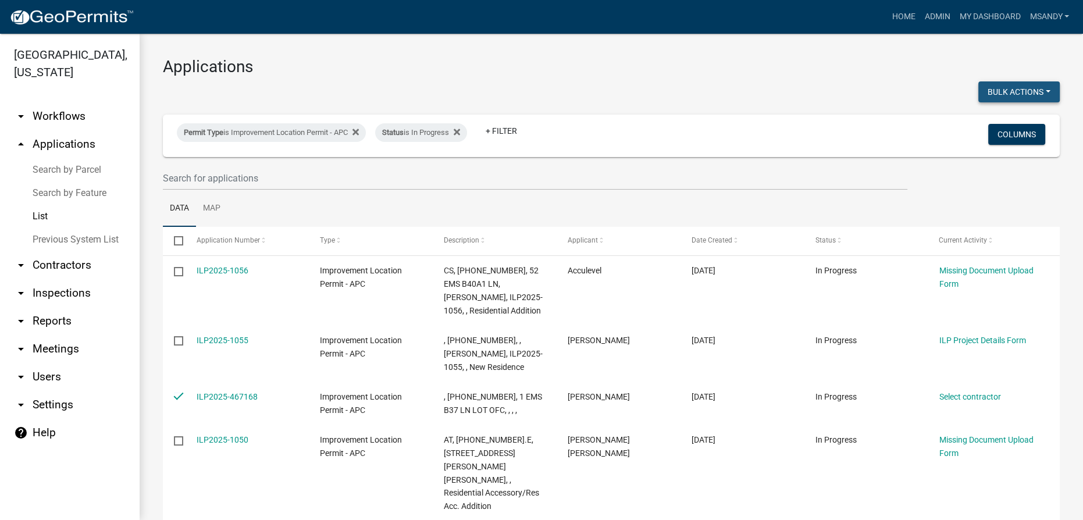
click at [988, 86] on button "Bulk Actions" at bounding box center [1018, 91] width 81 height 21
click at [981, 121] on button "Void" at bounding box center [1013, 122] width 93 height 28
checkbox input "false"
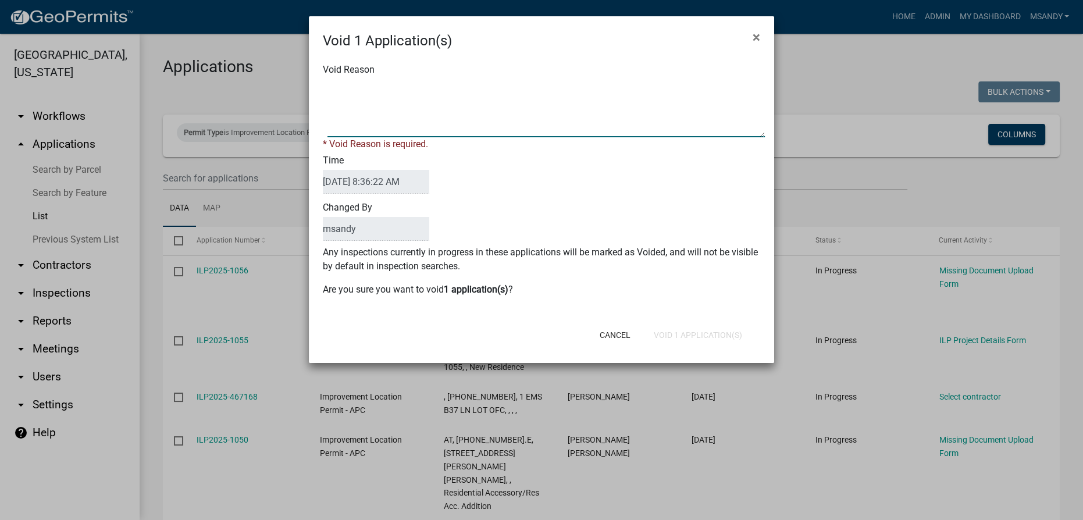
click at [440, 84] on textarea "Void Reason" at bounding box center [545, 108] width 437 height 58
type textarea "Incomplete"
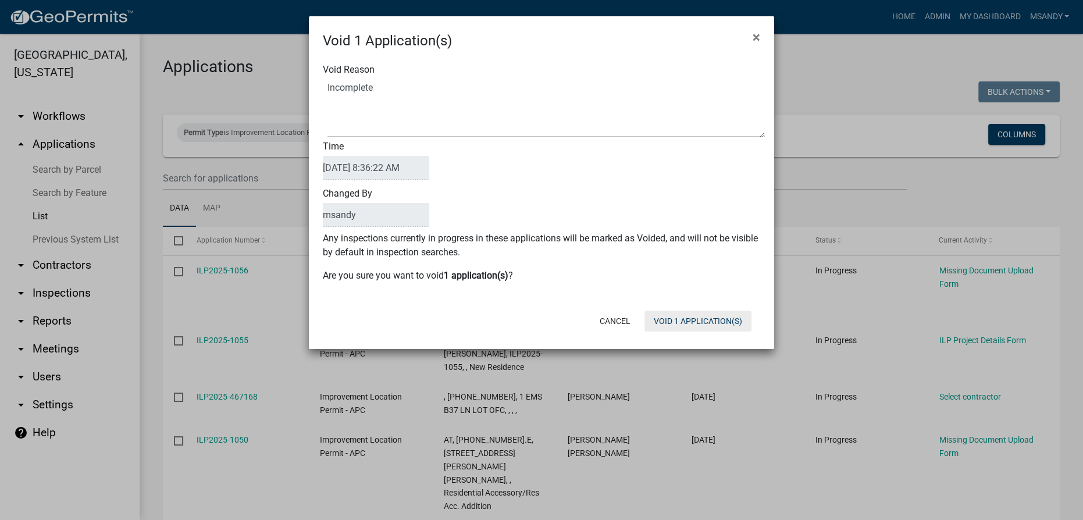
click at [684, 322] on div "Cancel Void 1 Application(s)" at bounding box center [617, 321] width 287 height 30
click at [682, 322] on button "Void 1 Application(s)" at bounding box center [698, 321] width 107 height 21
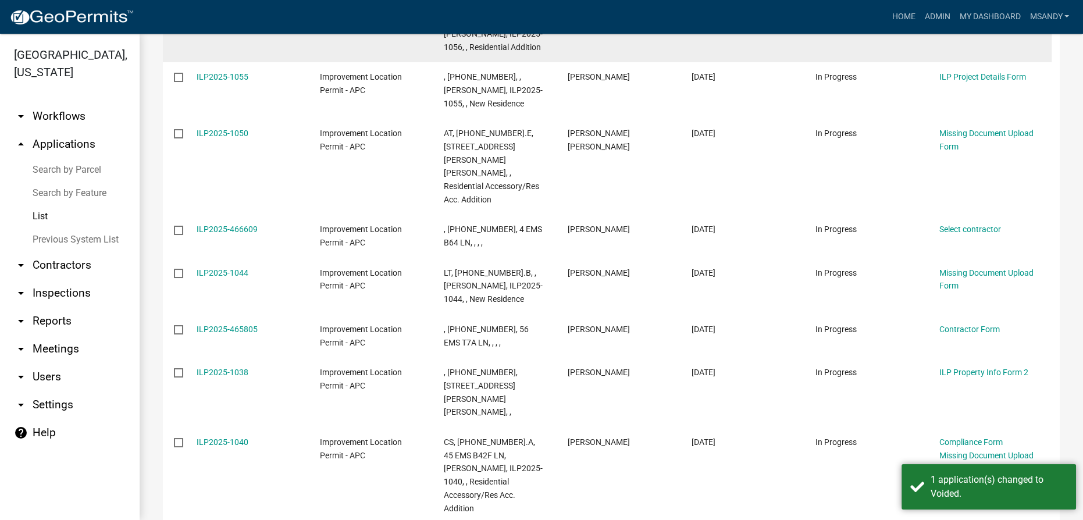
scroll to position [264, 0]
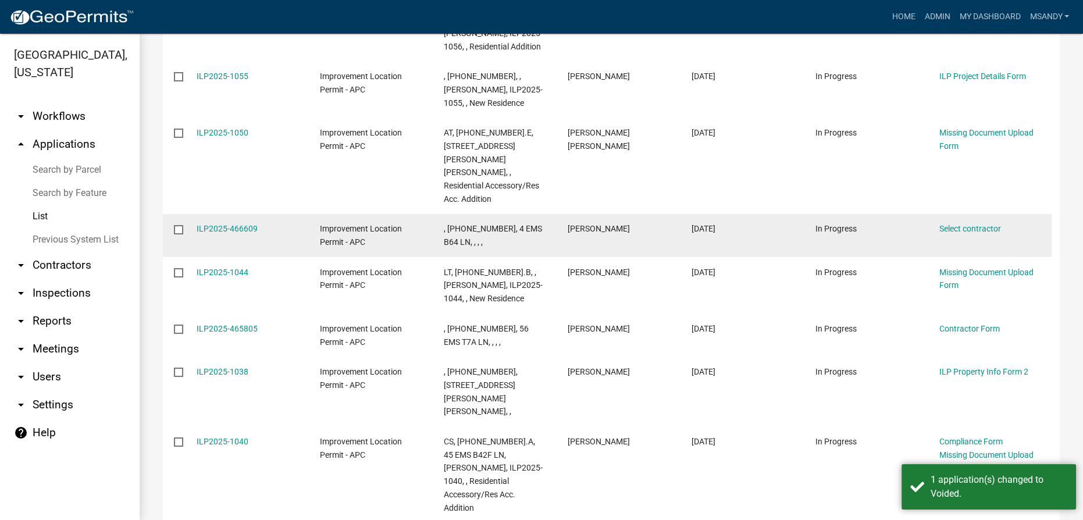
click at [180, 225] on input "checkbox" at bounding box center [178, 229] width 8 height 8
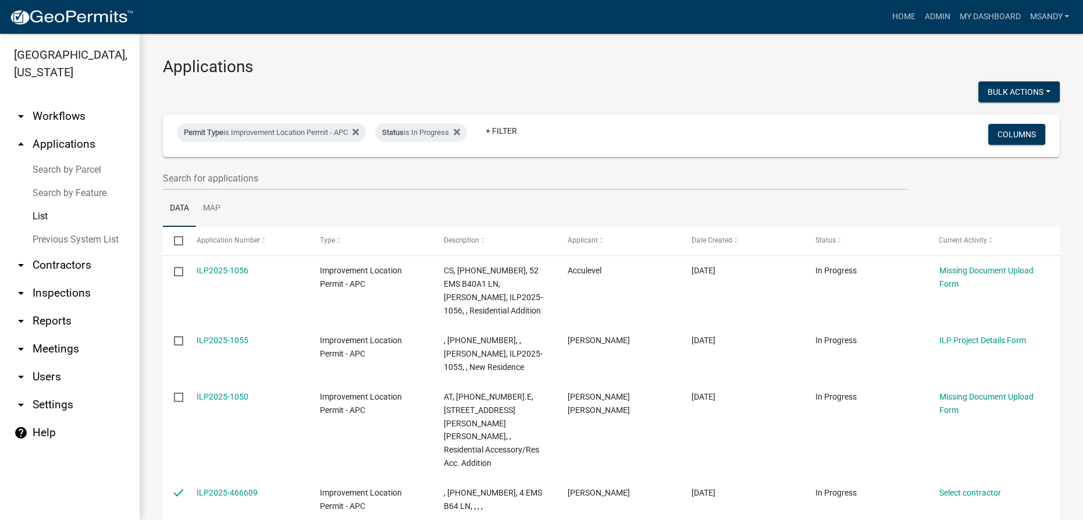
scroll to position [0, 0]
click at [992, 87] on button "Bulk Actions" at bounding box center [1018, 91] width 81 height 21
click at [989, 120] on button "Void" at bounding box center [1013, 122] width 93 height 28
checkbox input "false"
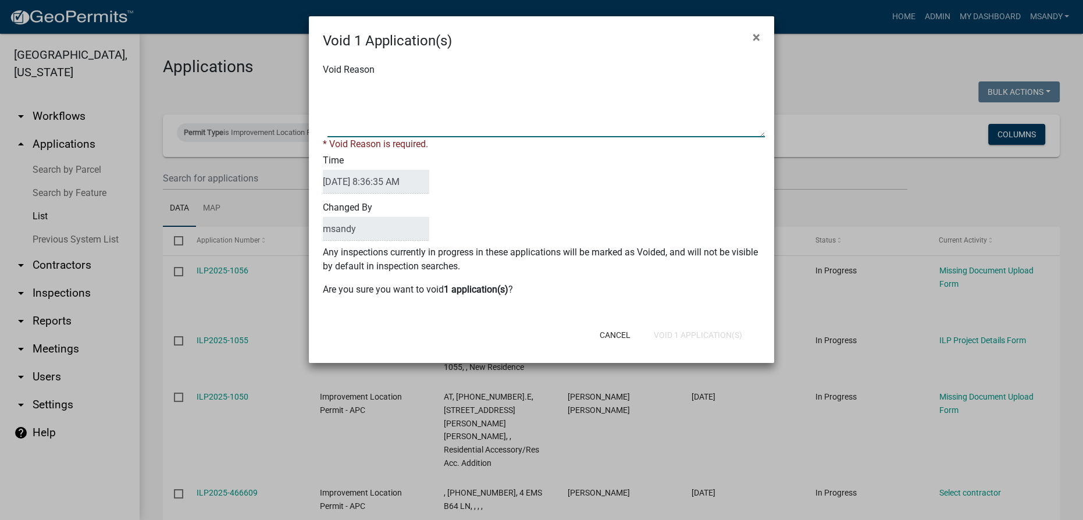
click at [479, 104] on textarea "Void Reason" at bounding box center [545, 108] width 437 height 58
type textarea "Incomplete"
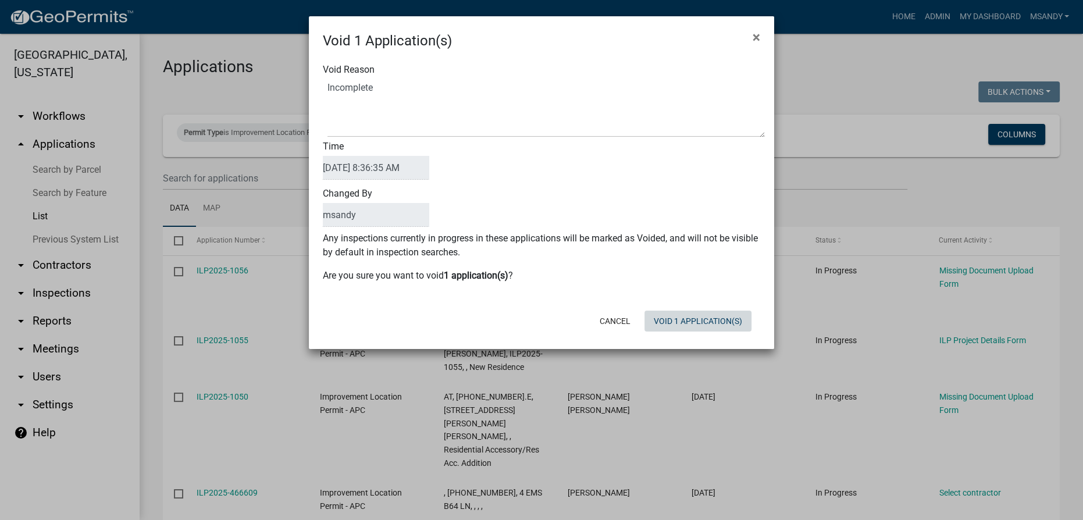
click at [698, 337] on form "Void 1 Application(s) × Void Reason Time 08/22/2025 8:36:35 AM Changed By msand…" at bounding box center [541, 177] width 465 height 322
click at [692, 323] on button "Void 1 Application(s)" at bounding box center [698, 321] width 107 height 21
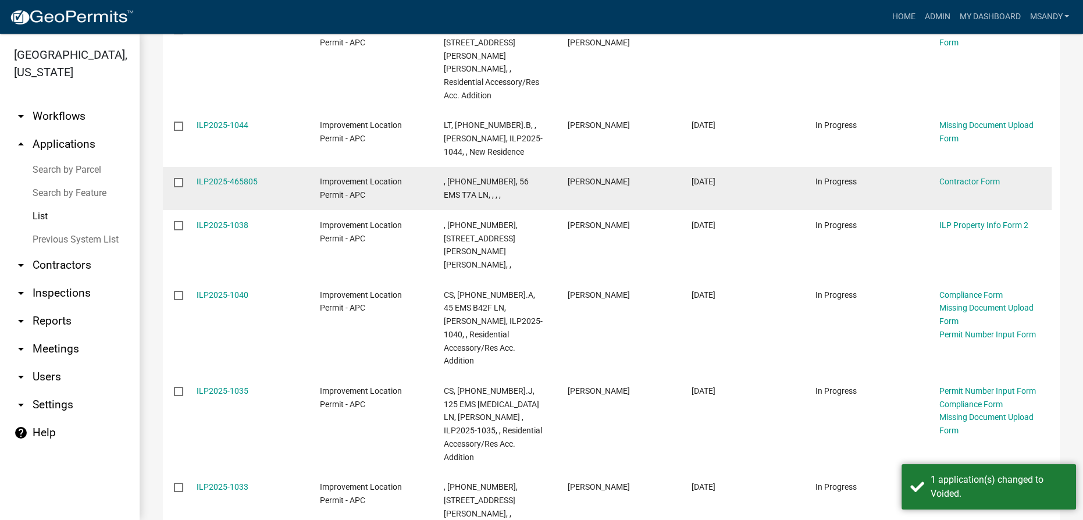
scroll to position [370, 0]
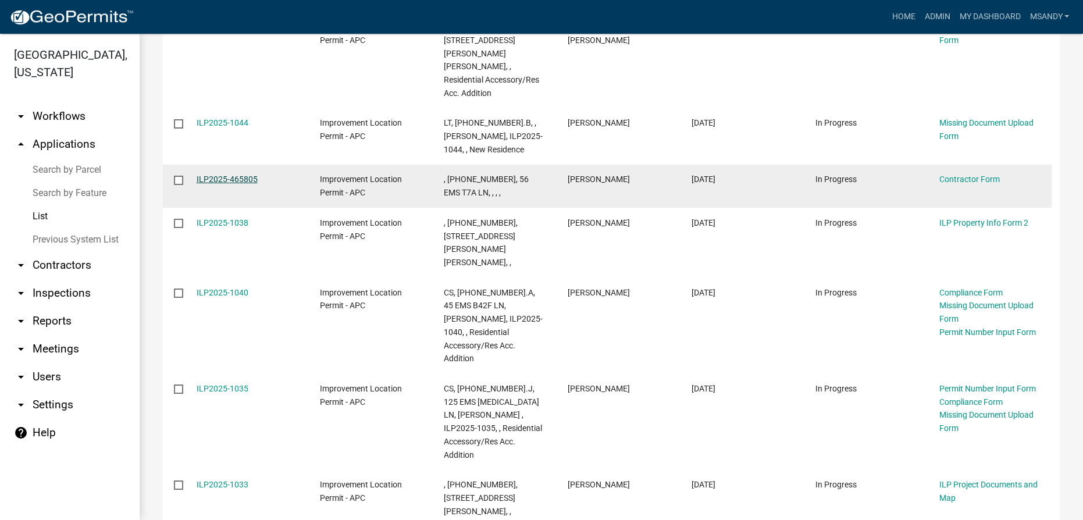
click at [212, 175] on link "ILP2025-465805" at bounding box center [227, 179] width 61 height 9
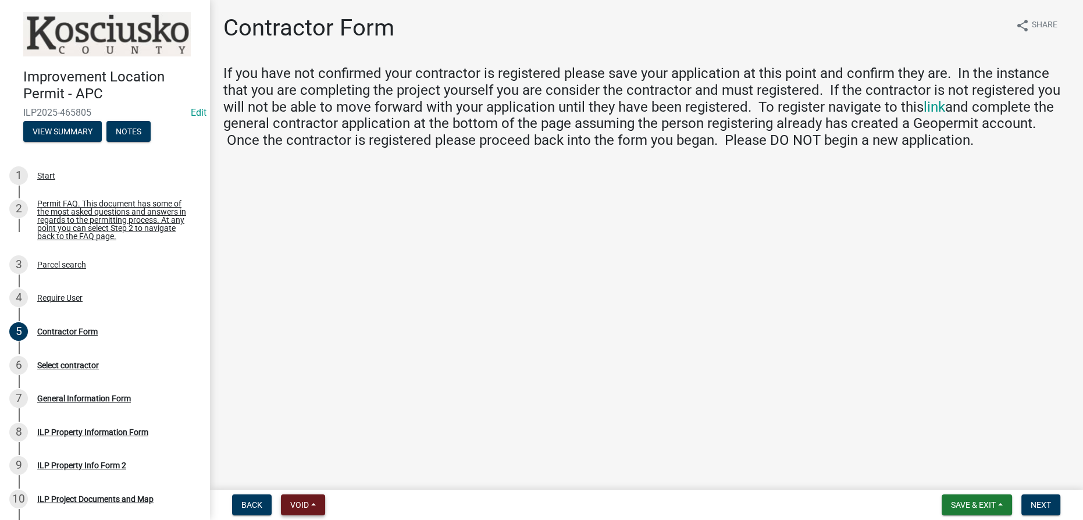
click at [308, 499] on button "Void" at bounding box center [303, 504] width 44 height 21
click at [301, 473] on button "Void" at bounding box center [327, 475] width 93 height 28
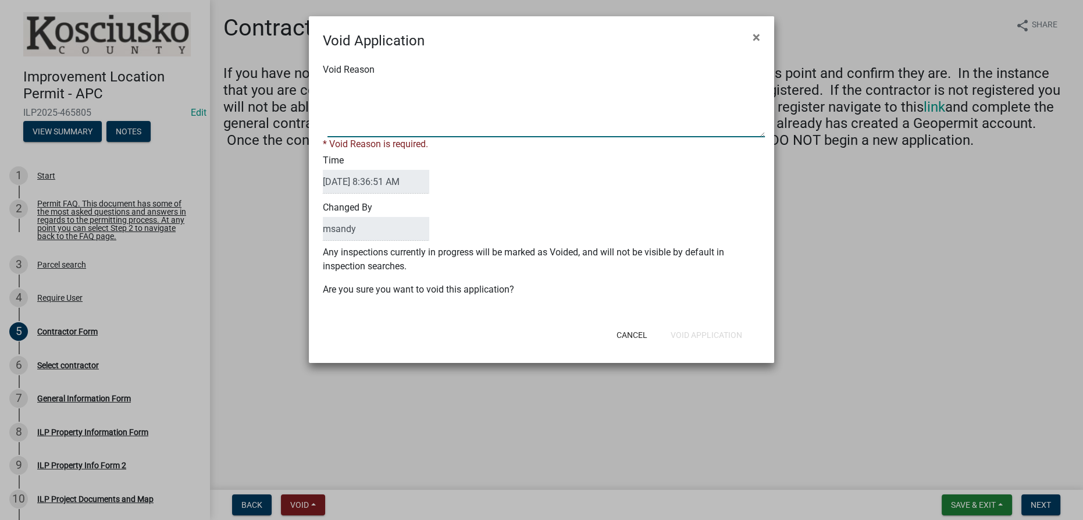
click at [396, 105] on textarea "Void Reason" at bounding box center [545, 108] width 437 height 58
type textarea "Incomplete"
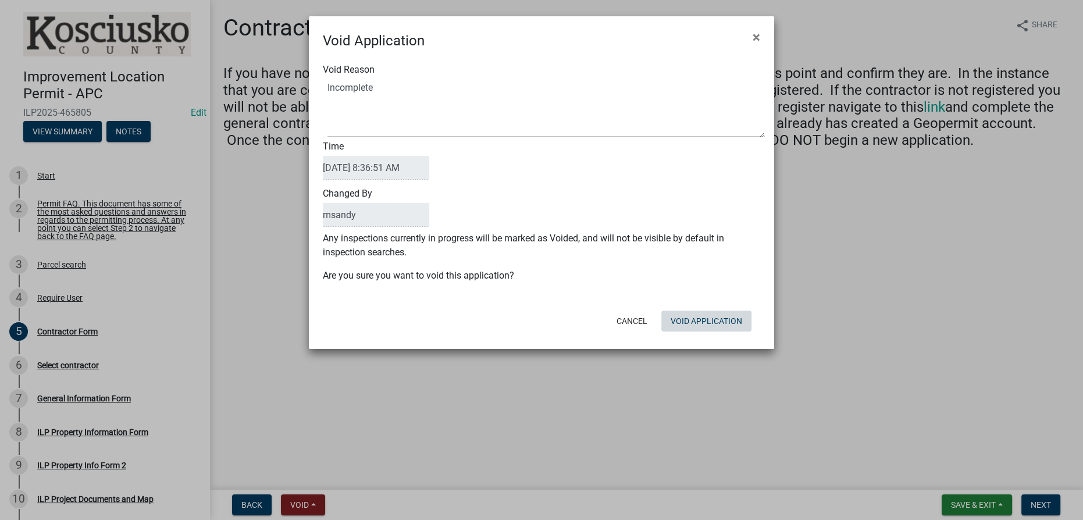
click at [691, 327] on button "Void Application" at bounding box center [706, 321] width 90 height 21
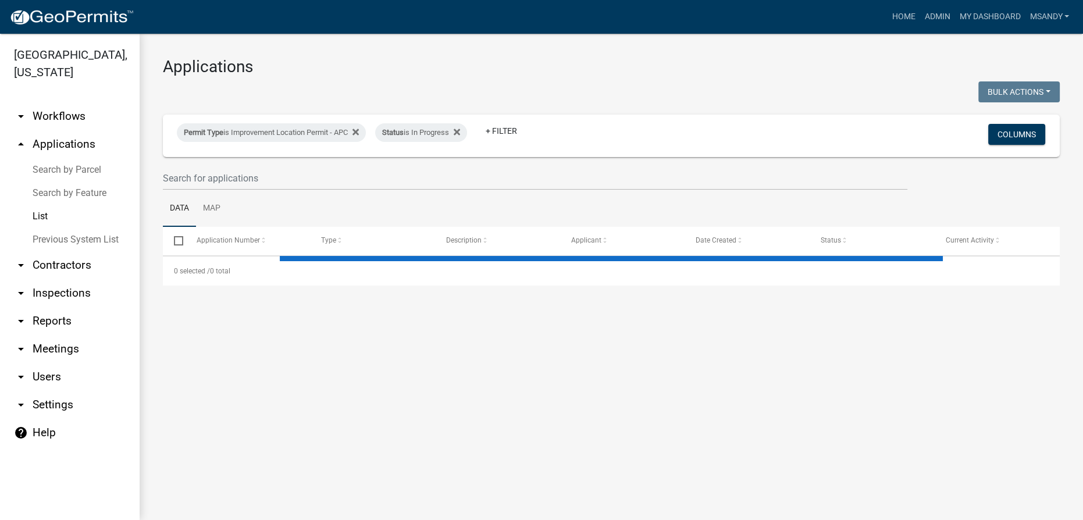
select select "3: 100"
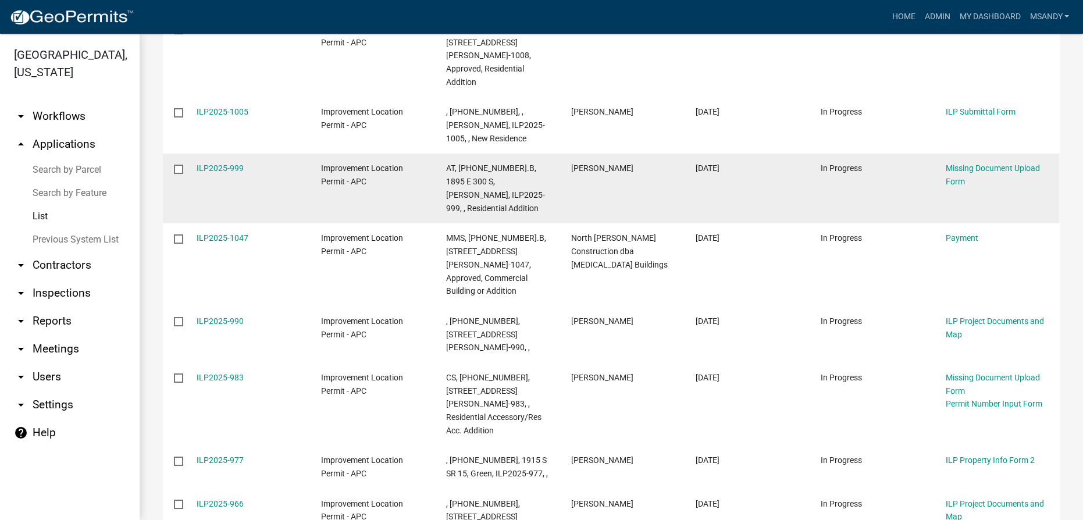
scroll to position [899, 0]
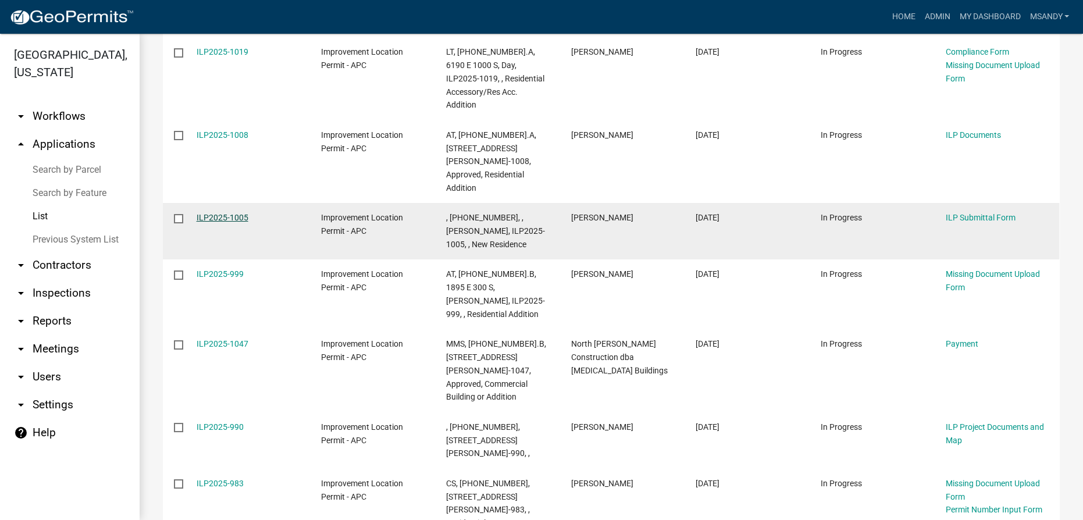
click at [234, 213] on link "ILP2025-1005" at bounding box center [223, 217] width 52 height 9
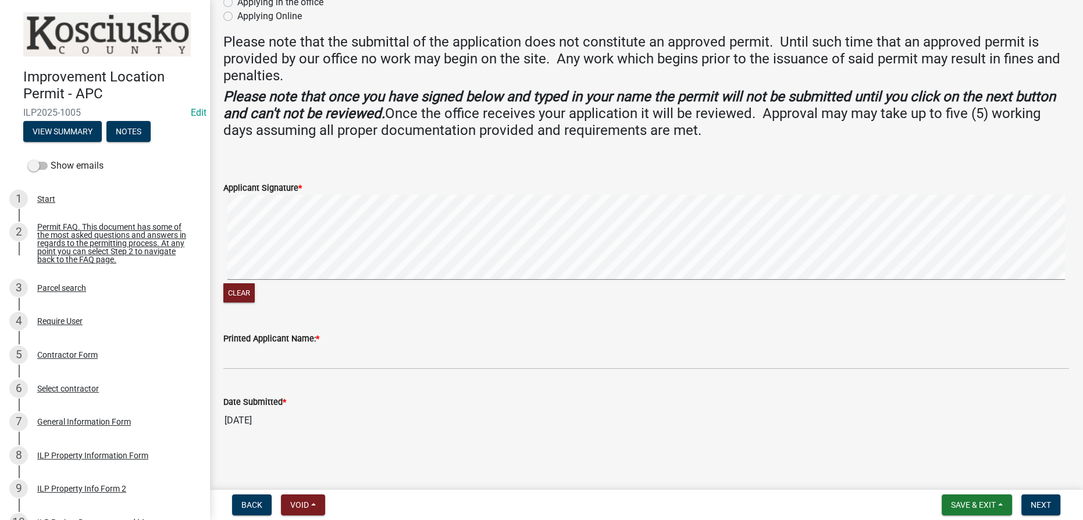
scroll to position [30, 0]
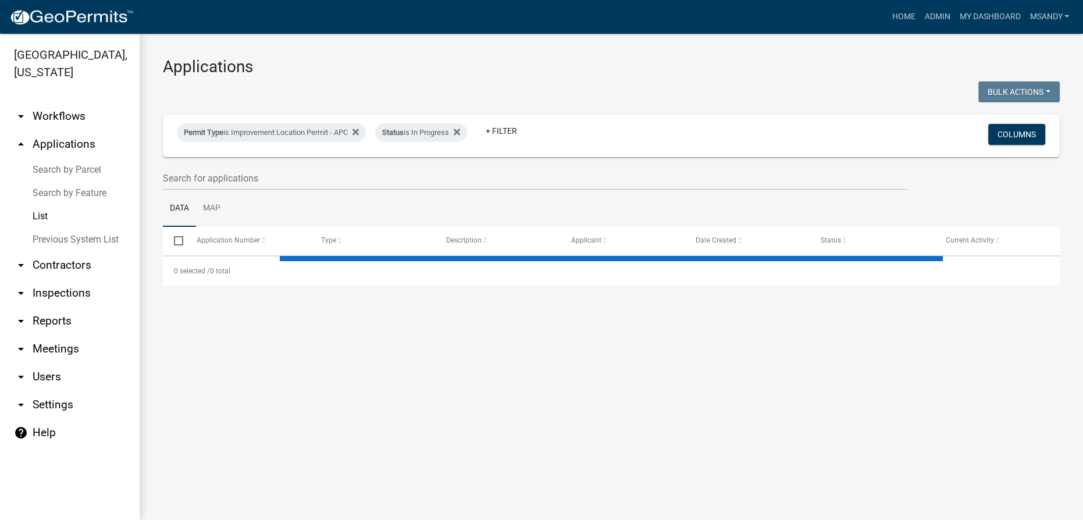
select select "3: 100"
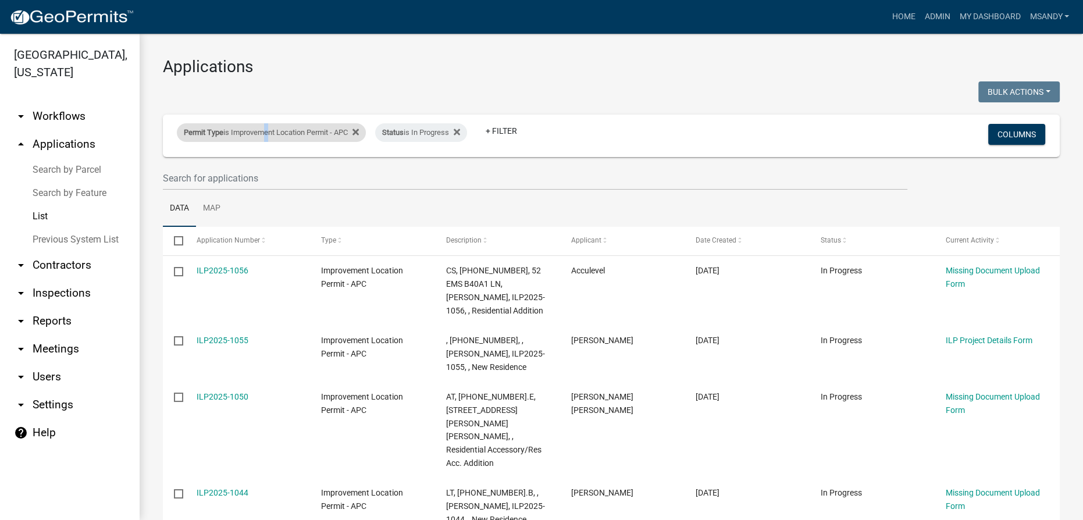
click at [264, 137] on div "Permit Type is Improvement Location Permit - APC" at bounding box center [271, 132] width 189 height 19
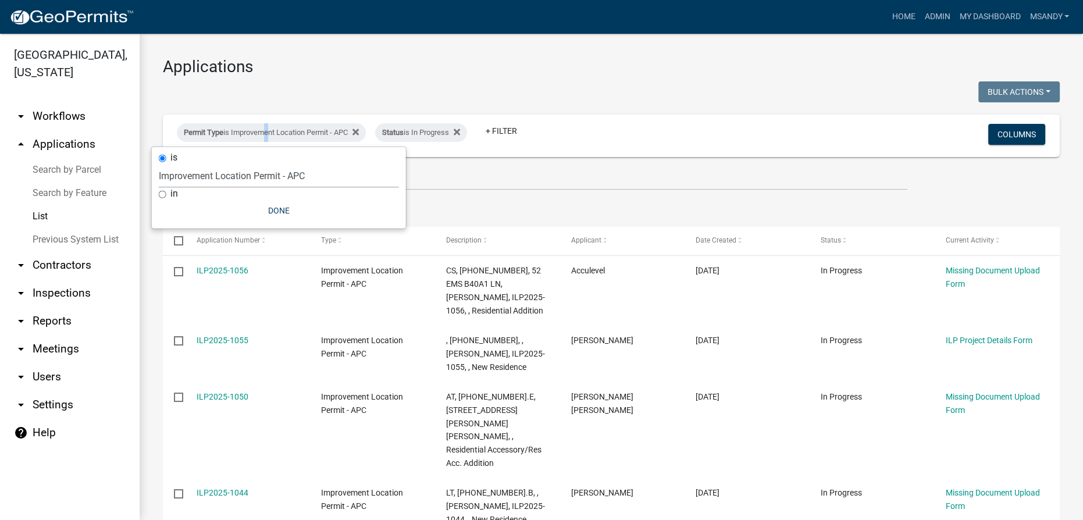
click at [254, 176] on select "Select an option 6 27 2024 Copy Of - Subdivision Plat Application - APC APC Add…" at bounding box center [279, 176] width 240 height 24
select select "eb70c5df-7d79-4007-8fff-490efa7218cf"
click at [159, 164] on select "Select an option 6 27 2024 Copy Of - Subdivision Plat Application - APC APC Add…" at bounding box center [279, 176] width 240 height 24
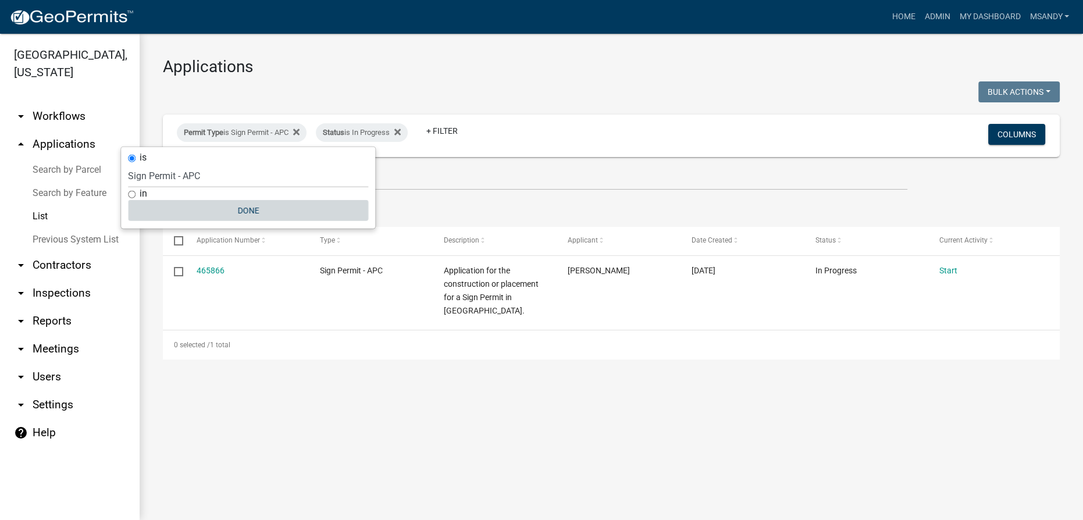
click at [250, 204] on button "Done" at bounding box center [248, 210] width 240 height 21
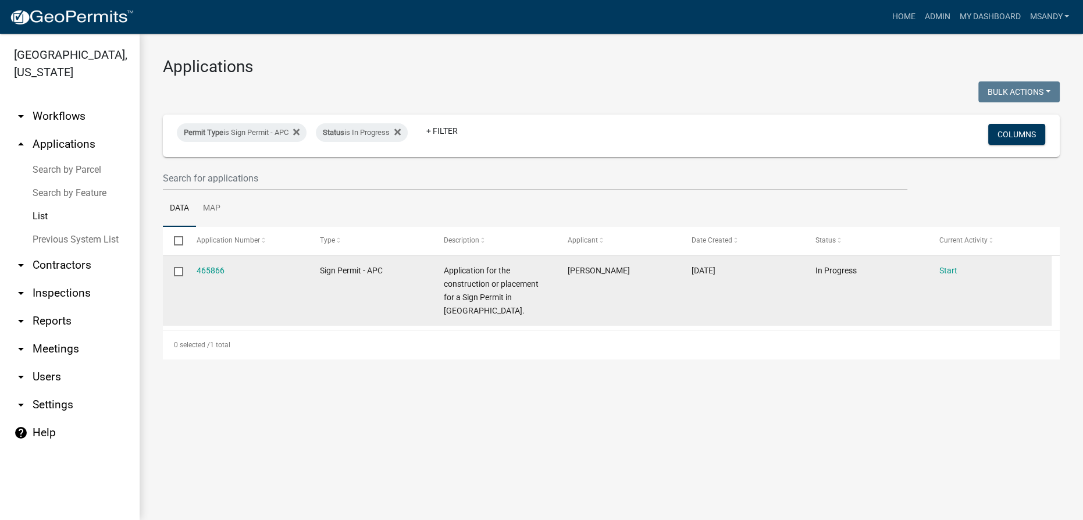
click at [184, 273] on label at bounding box center [182, 271] width 17 height 9
click at [181, 273] on input "checkbox" at bounding box center [178, 271] width 8 height 8
checkbox input "true"
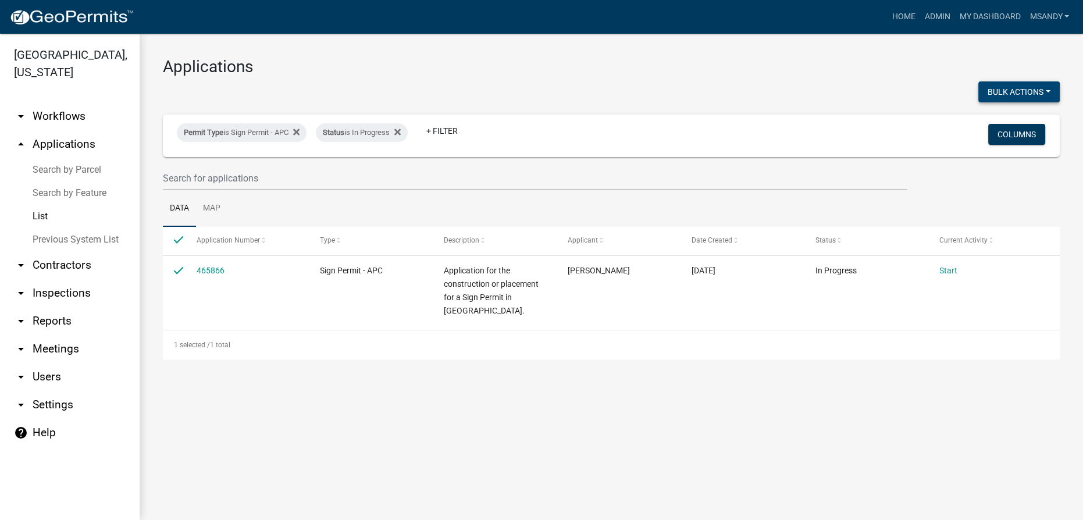
click at [1016, 86] on button "Bulk Actions" at bounding box center [1018, 91] width 81 height 21
click at [1000, 121] on button "Void" at bounding box center [1013, 122] width 93 height 28
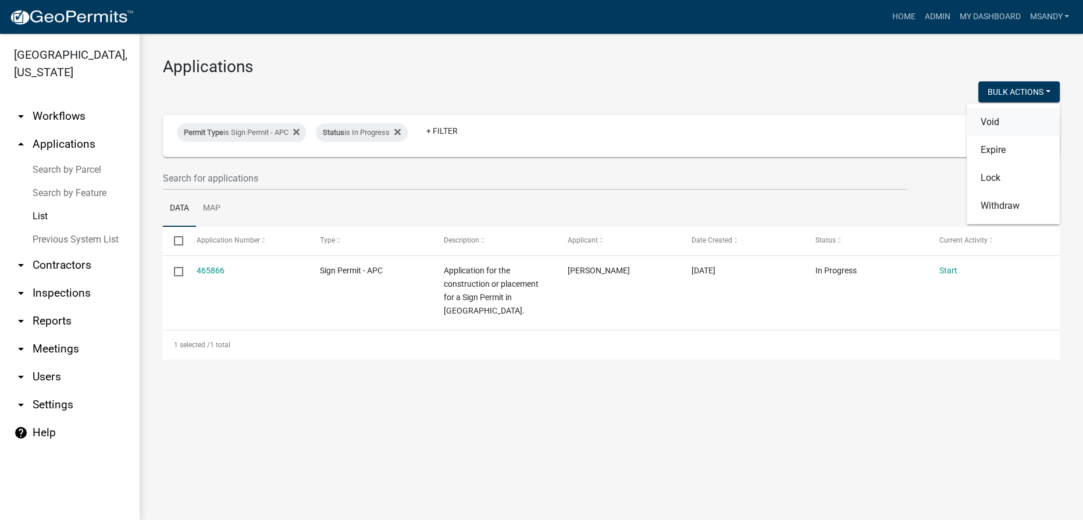
checkbox input "false"
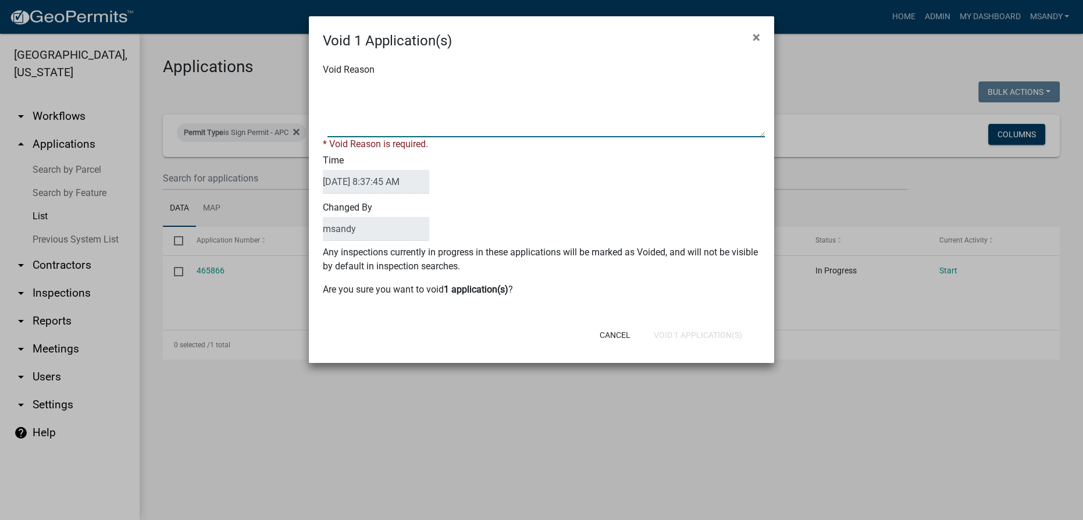
drag, startPoint x: 661, startPoint y: 90, endPoint x: 653, endPoint y: 95, distance: 9.9
click at [661, 90] on textarea "Void Reason" at bounding box center [545, 108] width 437 height 58
type textarea "Incomplete"
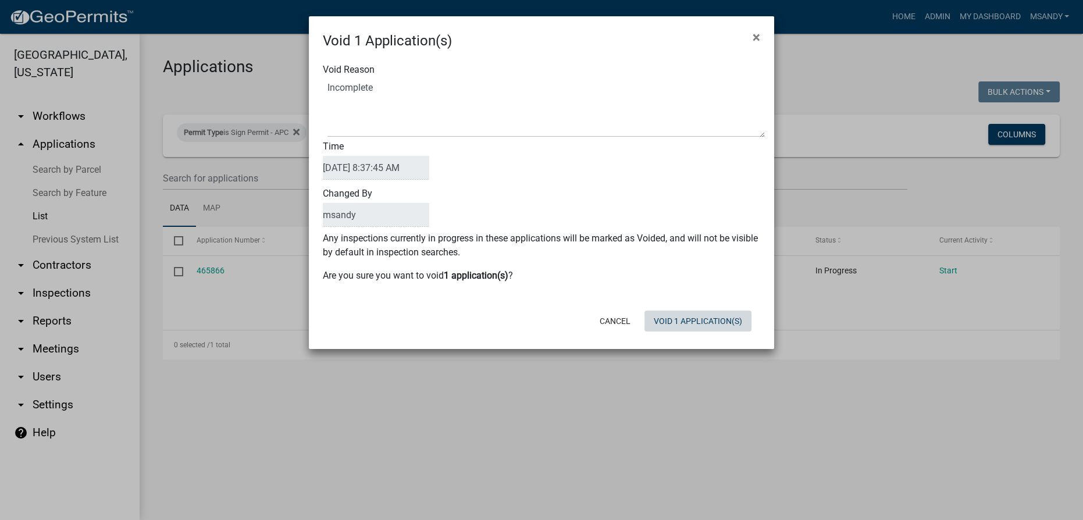
click at [689, 339] on div "Void 1 Application(s) × Void Reason Time 08/22/2025 8:37:45 AM Changed By msand…" at bounding box center [541, 182] width 465 height 333
click at [688, 327] on button "Void 1 Application(s)" at bounding box center [698, 321] width 107 height 21
